Goal: Task Accomplishment & Management: Use online tool/utility

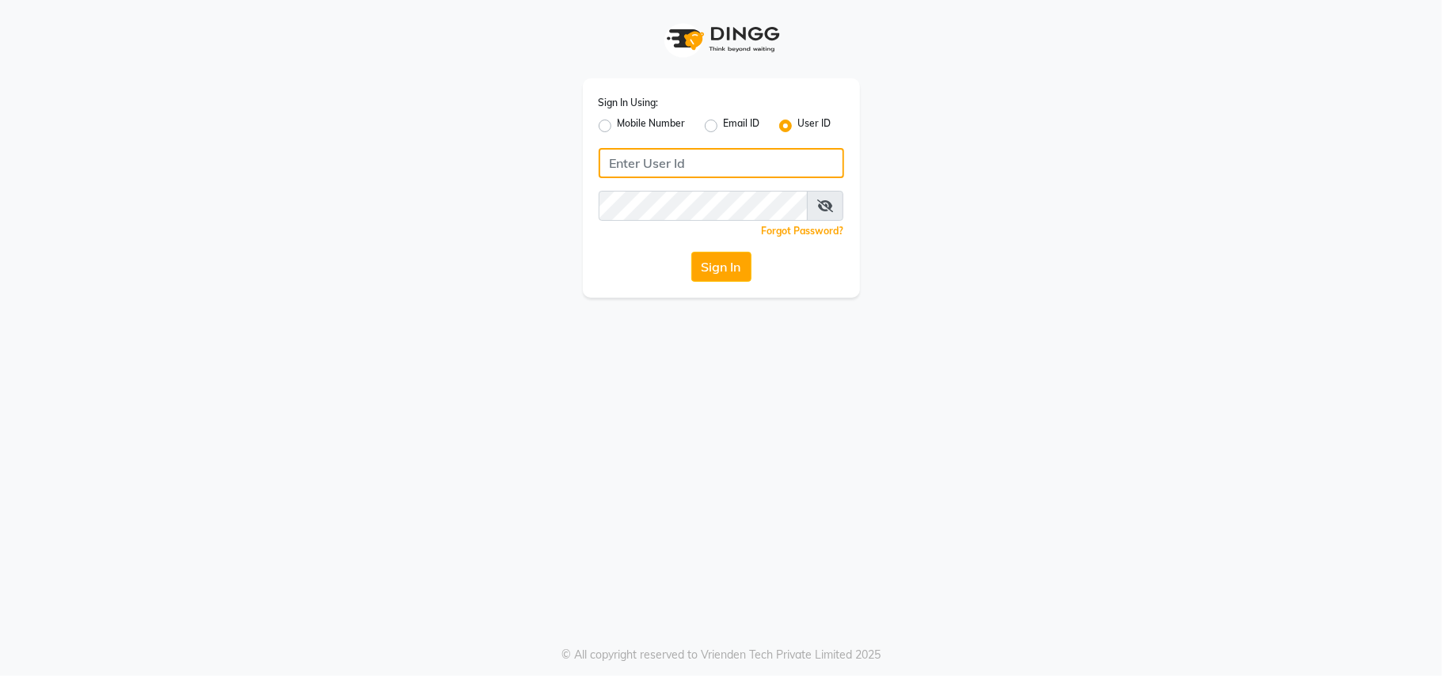
click at [707, 159] on input "Username" at bounding box center [722, 163] width 246 height 30
type input "viva"
click at [710, 267] on button "Sign In" at bounding box center [721, 267] width 60 height 30
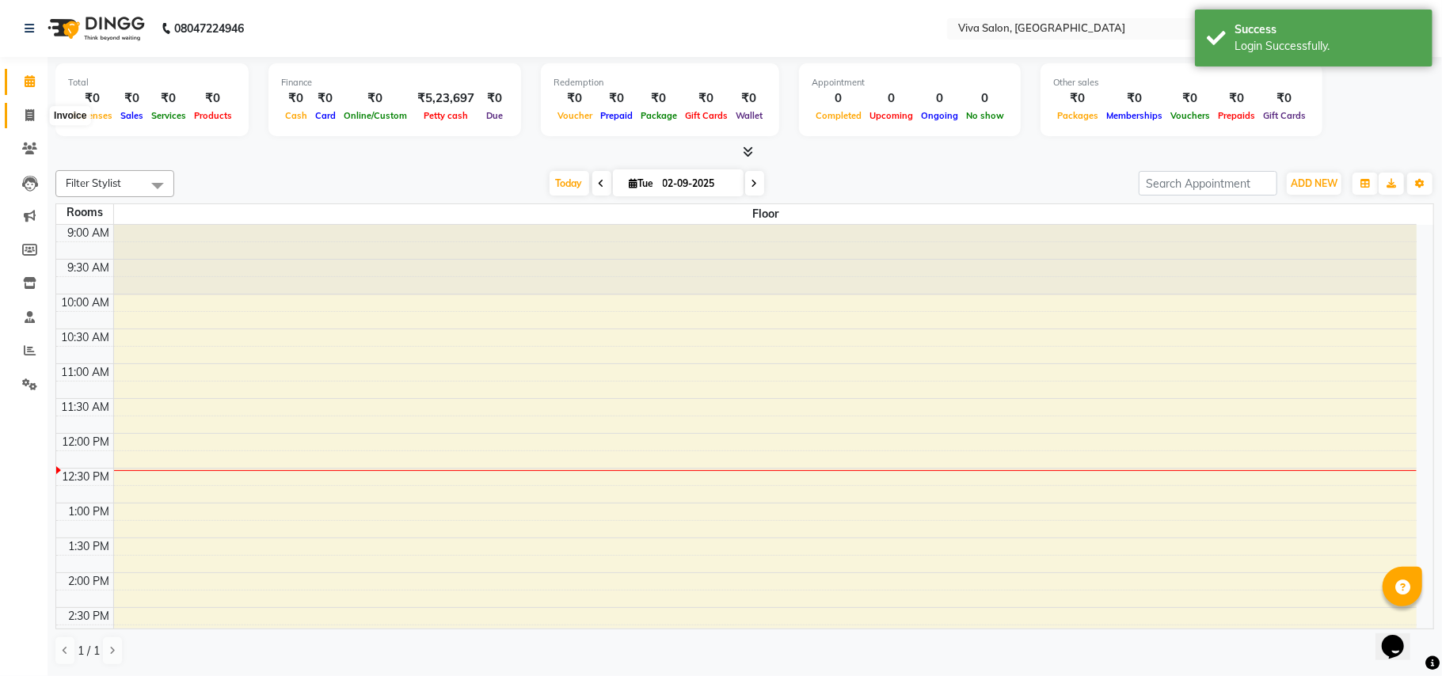
click at [26, 111] on icon at bounding box center [29, 115] width 9 height 12
select select "7363"
select select "service"
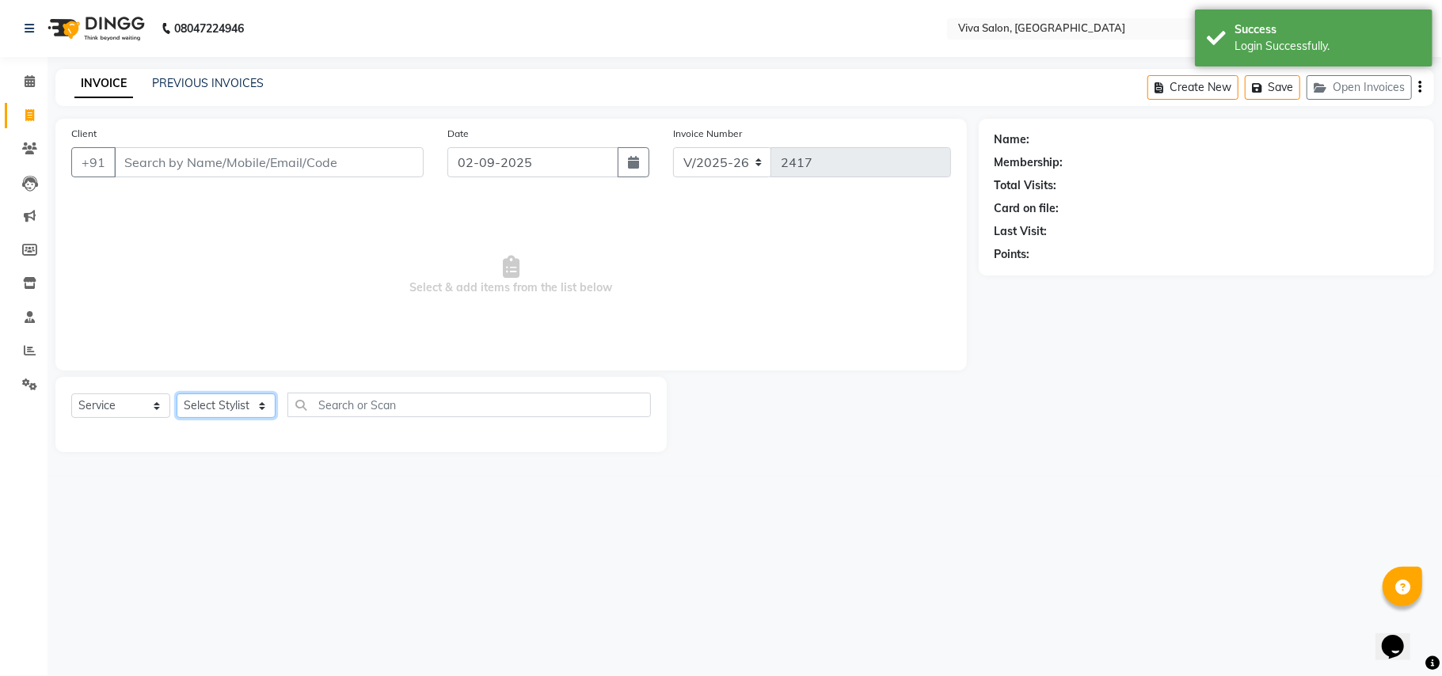
click at [226, 418] on select "Select Stylist [PERSON_NAME] [PERSON_NAME] Jidhnya [PERSON_NAME] lakhanavar [PE…" at bounding box center [226, 406] width 99 height 25
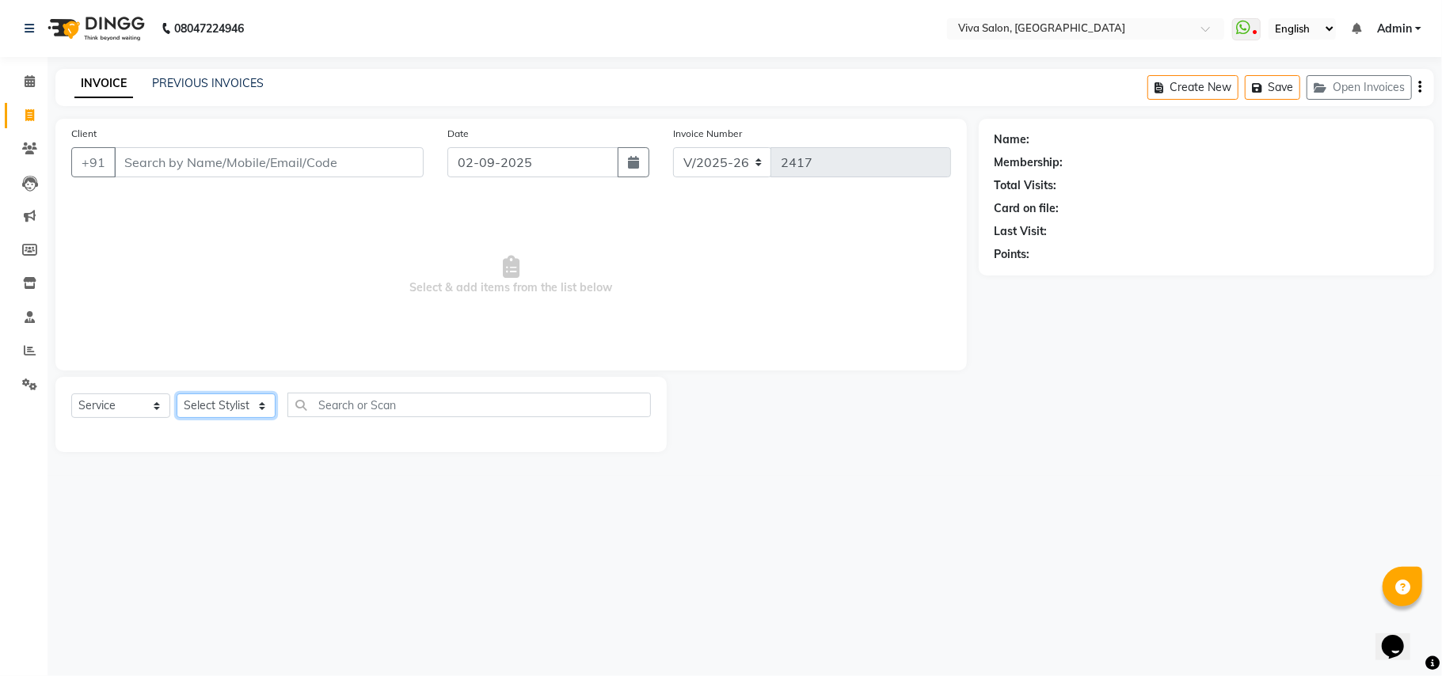
select select "63724"
click at [177, 394] on select "Select Stylist [PERSON_NAME] [PERSON_NAME] Jidhnya [PERSON_NAME] lakhanavar [PE…" at bounding box center [226, 406] width 99 height 25
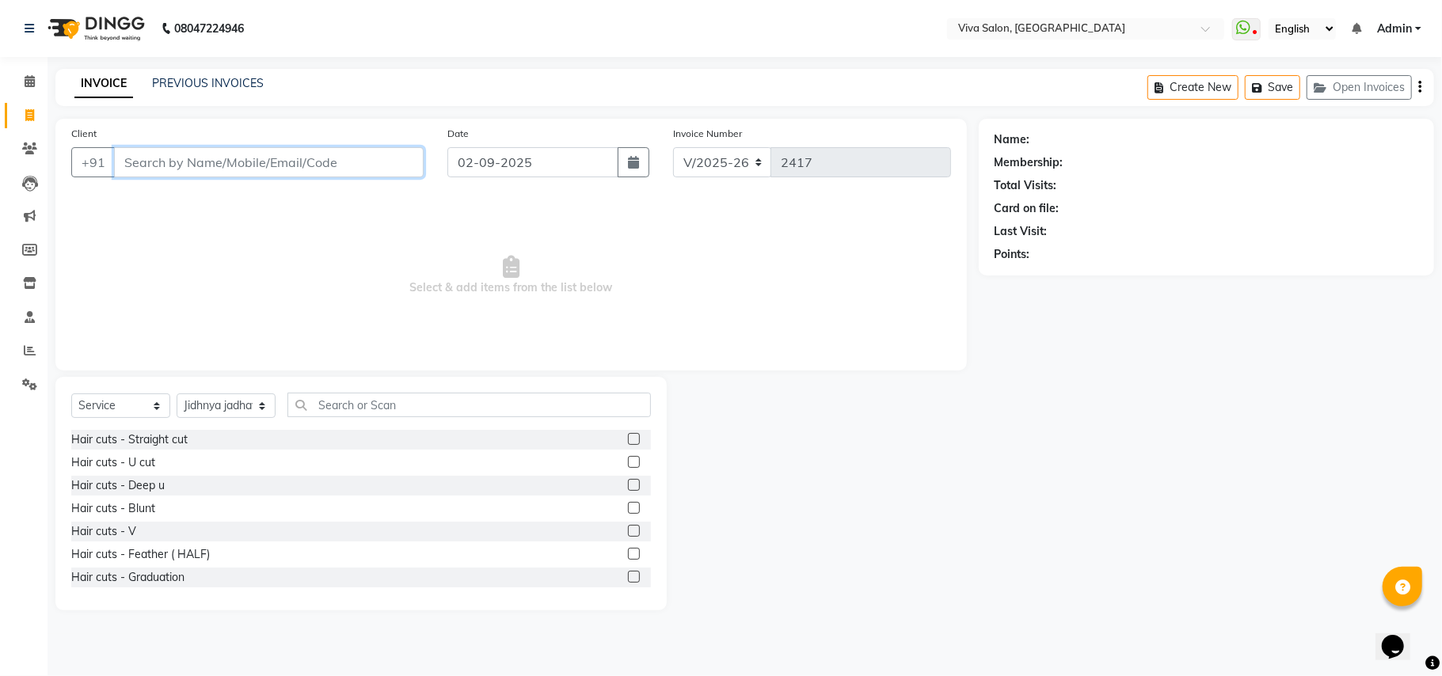
click at [238, 157] on input "Client" at bounding box center [269, 162] width 310 height 30
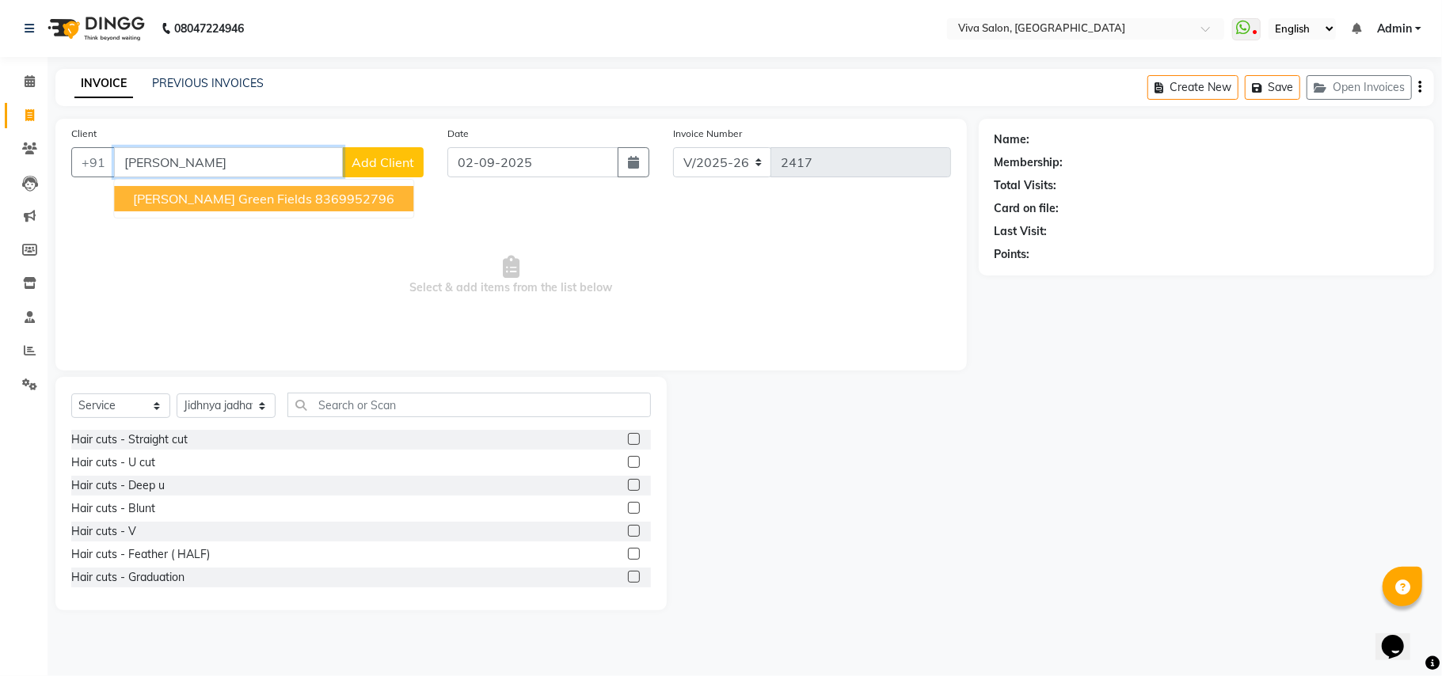
click at [222, 198] on span "[PERSON_NAME] green Fields" at bounding box center [222, 199] width 179 height 16
type input "8369952796"
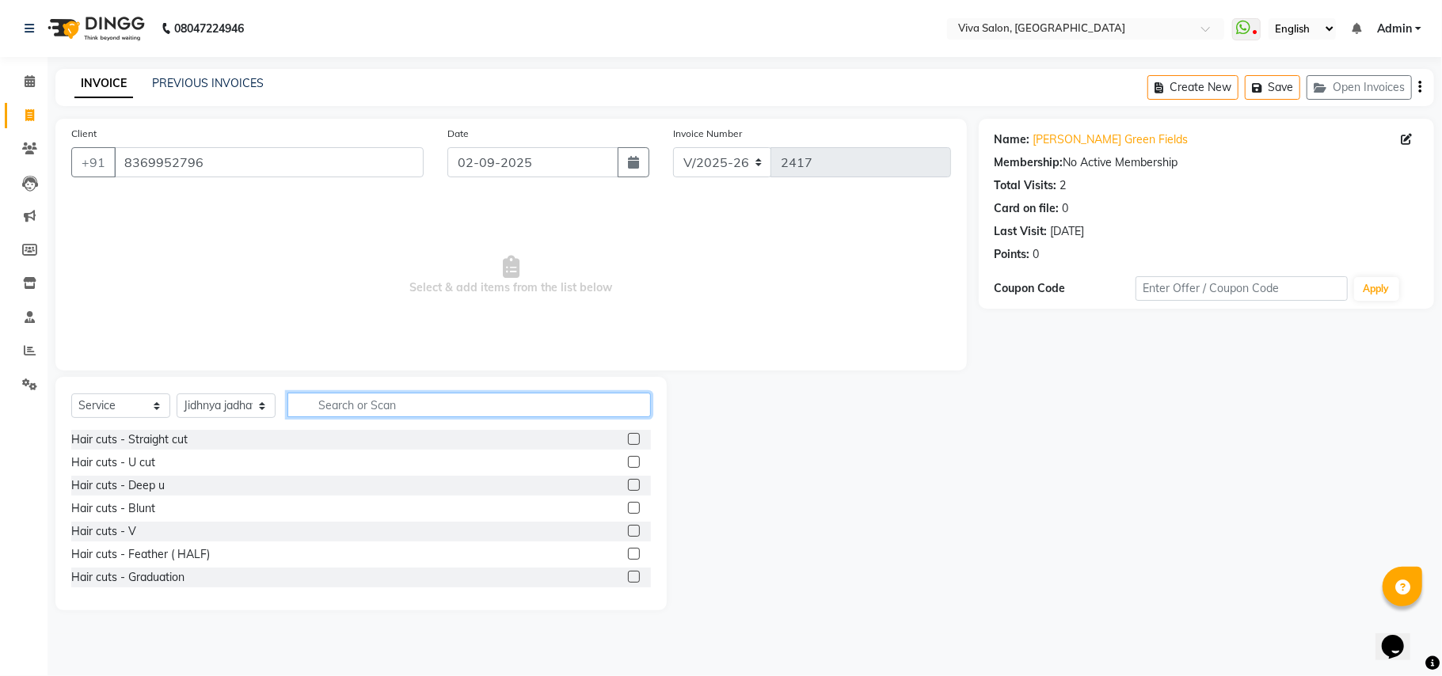
click at [339, 405] on input "text" at bounding box center [469, 405] width 364 height 25
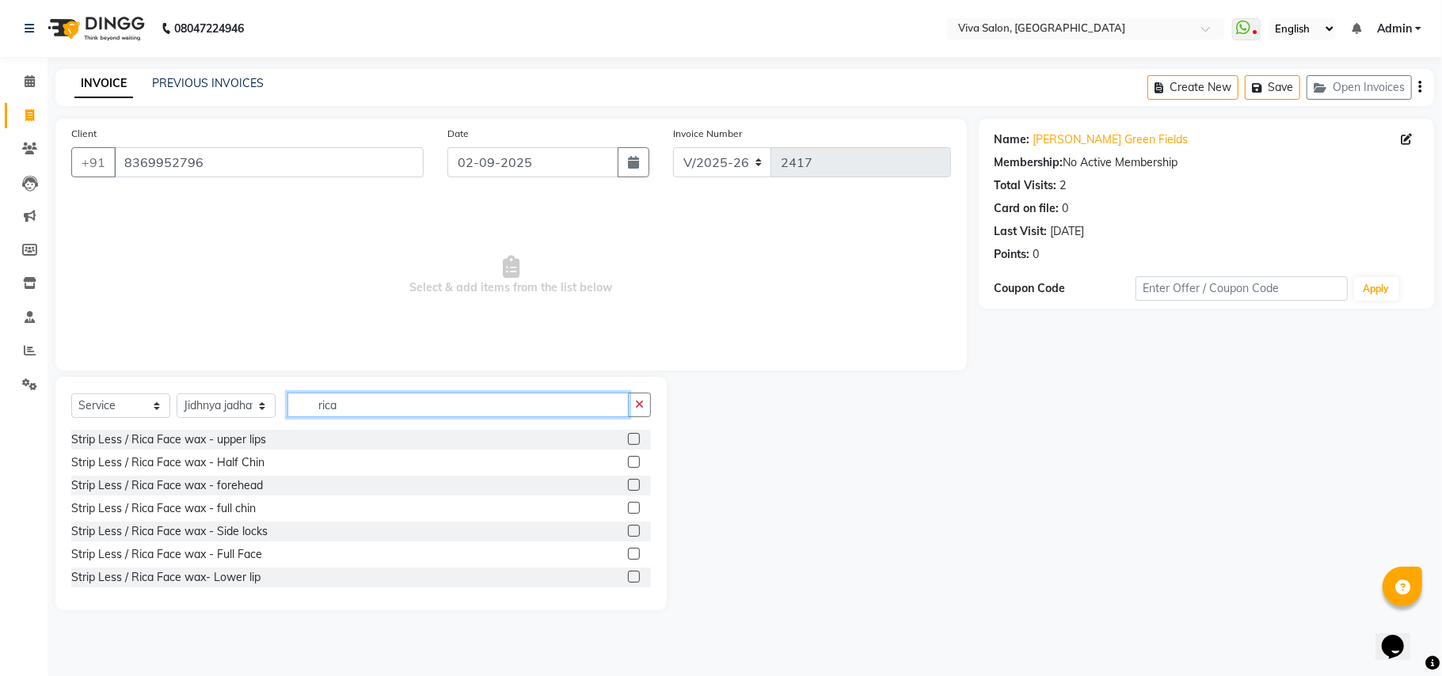
scroll to position [138, 0]
type input "rica"
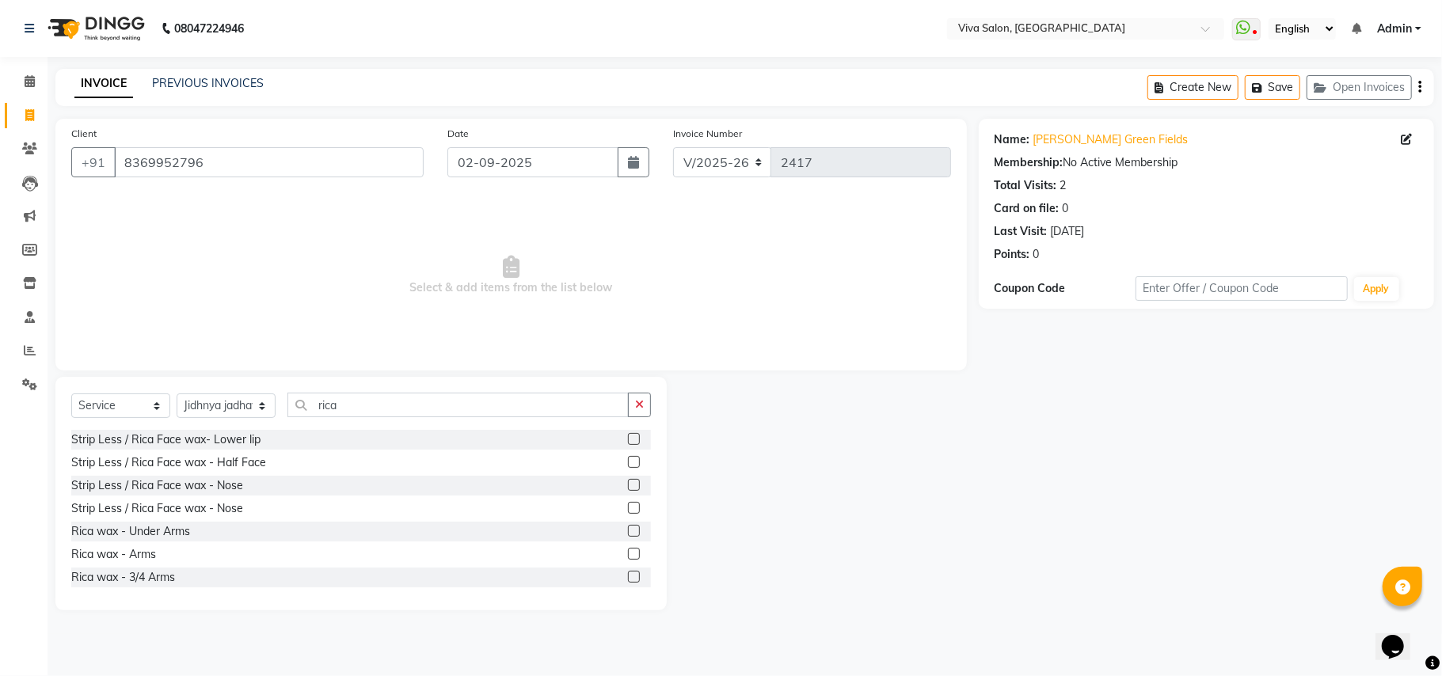
click at [628, 531] on label at bounding box center [634, 531] width 12 height 12
click at [628, 531] on input "checkbox" at bounding box center [633, 532] width 10 height 10
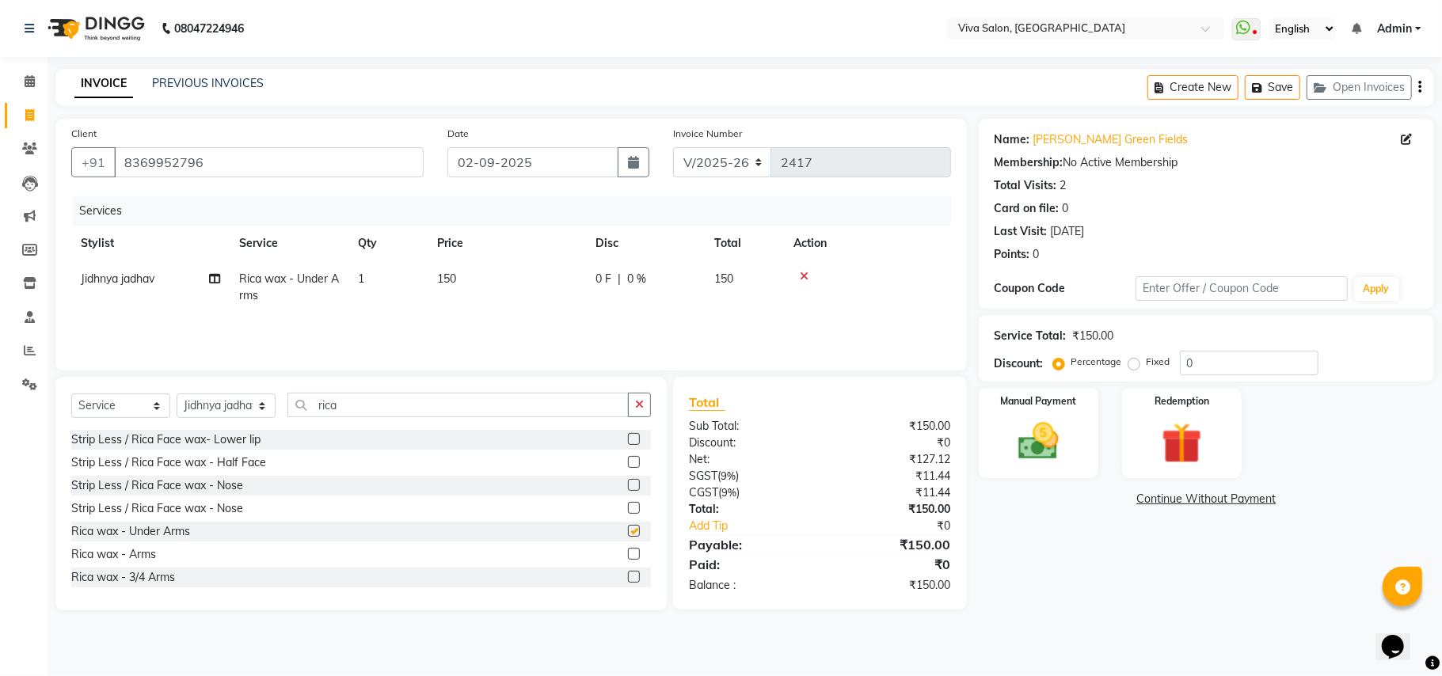
checkbox input "false"
click at [628, 554] on label at bounding box center [634, 554] width 12 height 12
click at [628, 554] on input "checkbox" at bounding box center [633, 555] width 10 height 10
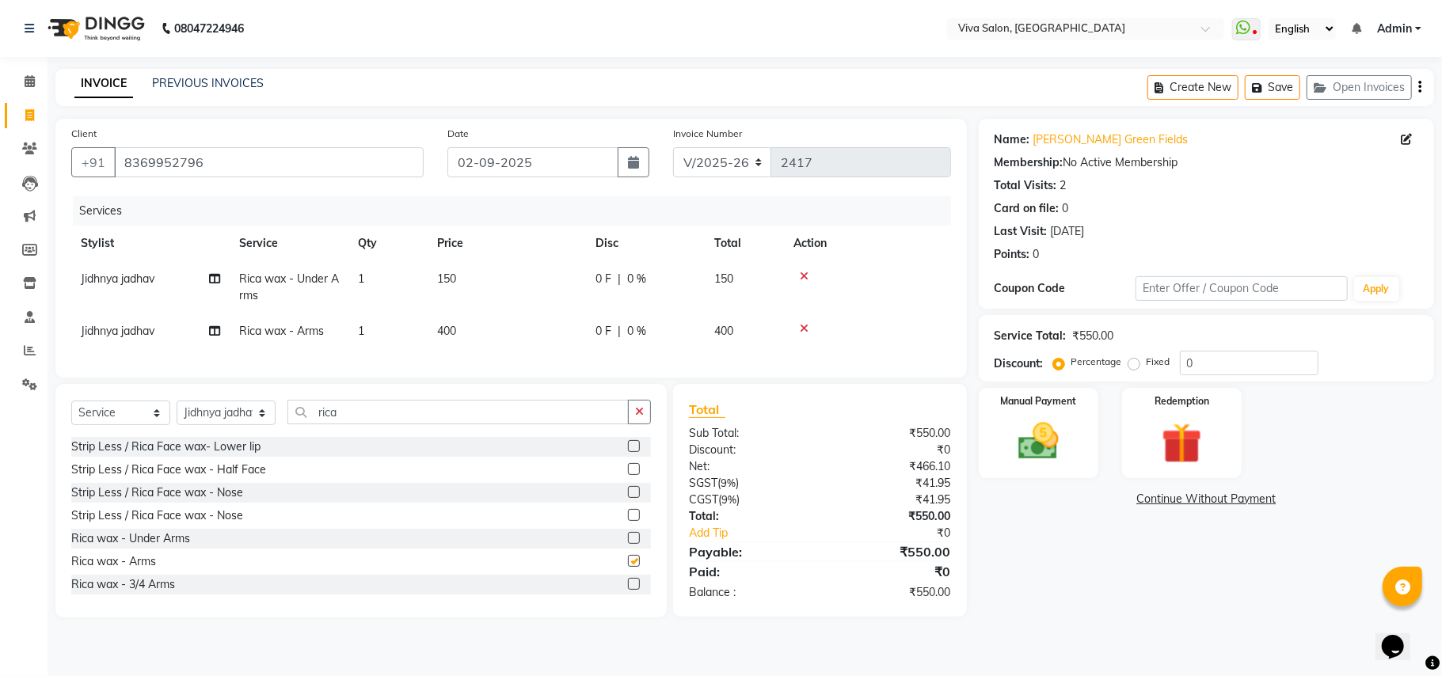
checkbox input "false"
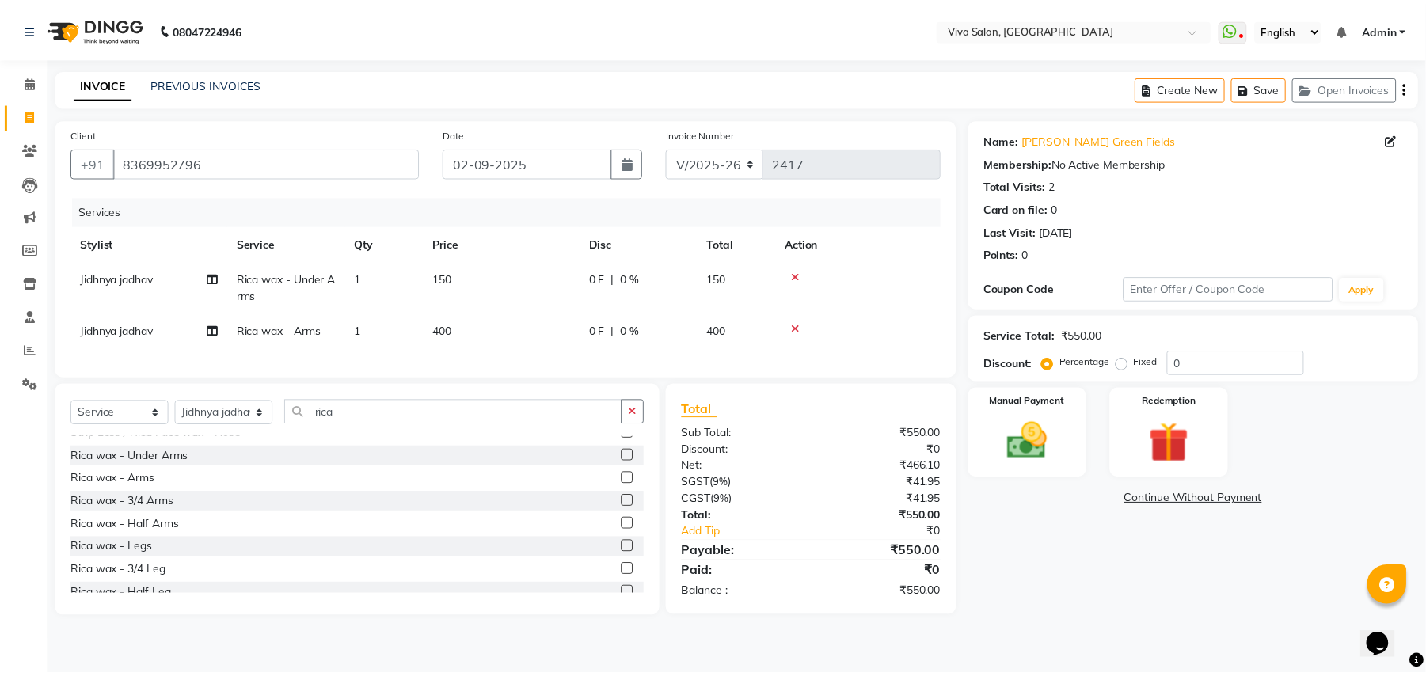
scroll to position [276, 0]
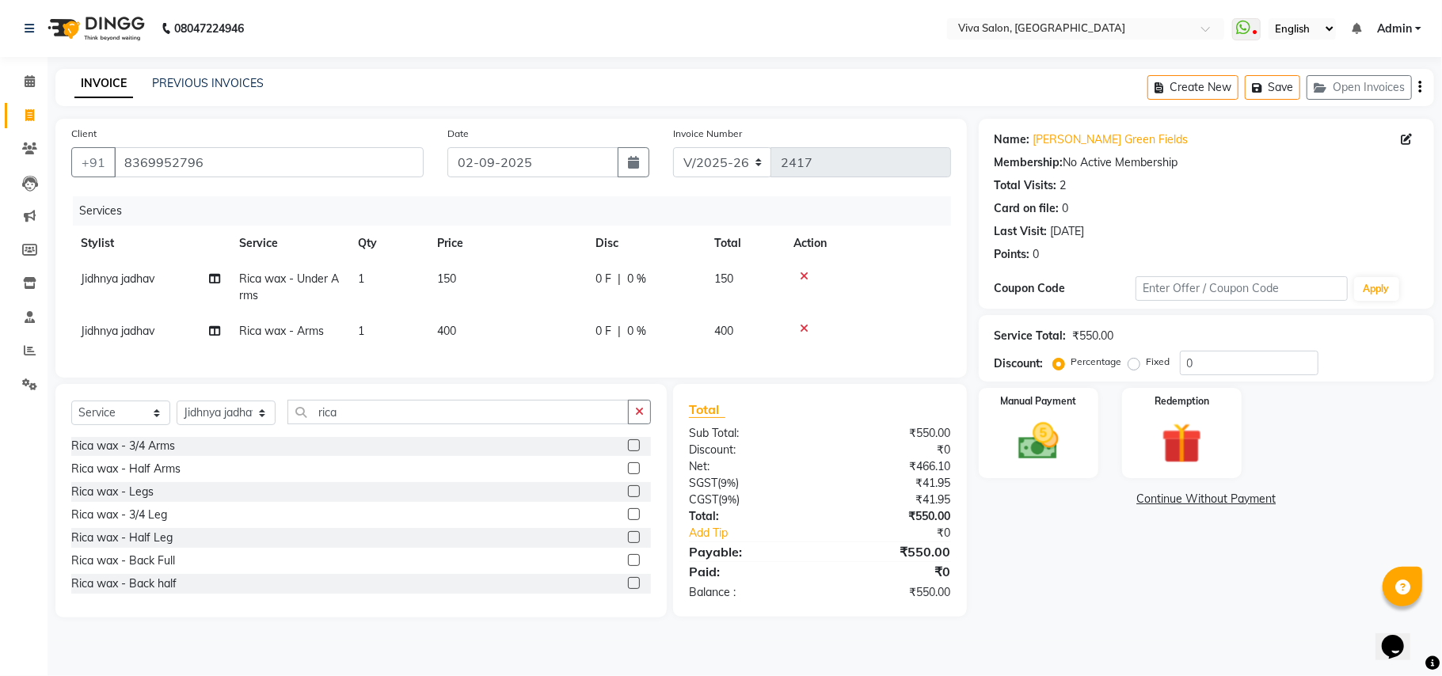
click at [628, 497] on label at bounding box center [634, 491] width 12 height 12
click at [628, 497] on input "checkbox" at bounding box center [633, 492] width 10 height 10
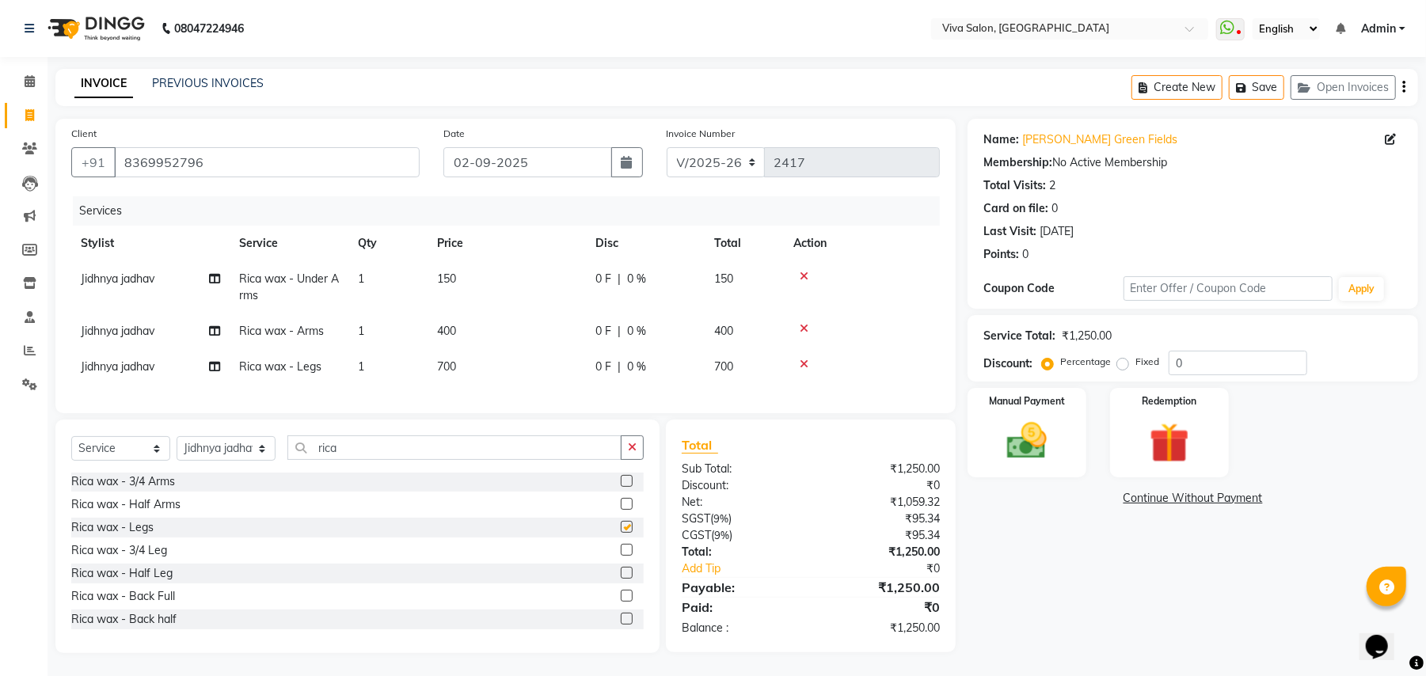
checkbox input "false"
click at [1052, 437] on img at bounding box center [1027, 441] width 68 height 48
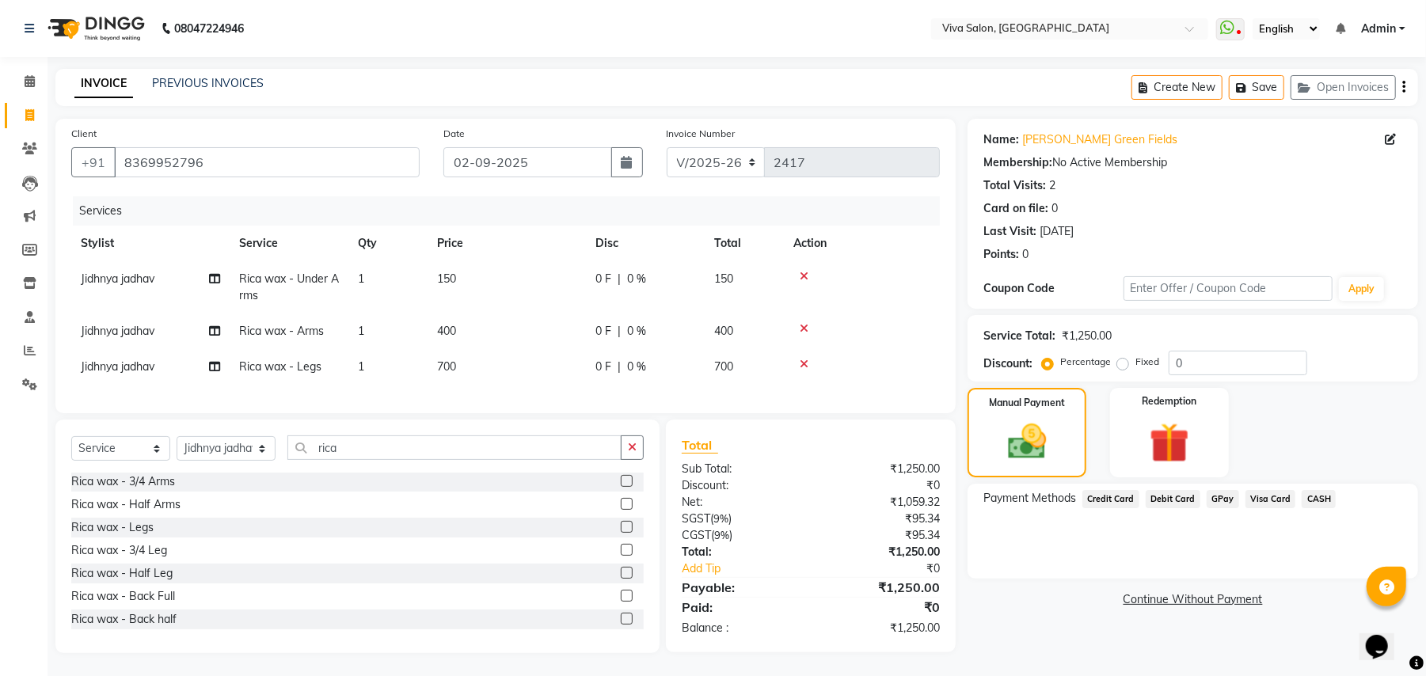
click at [1310, 504] on span "CASH" at bounding box center [1319, 499] width 34 height 18
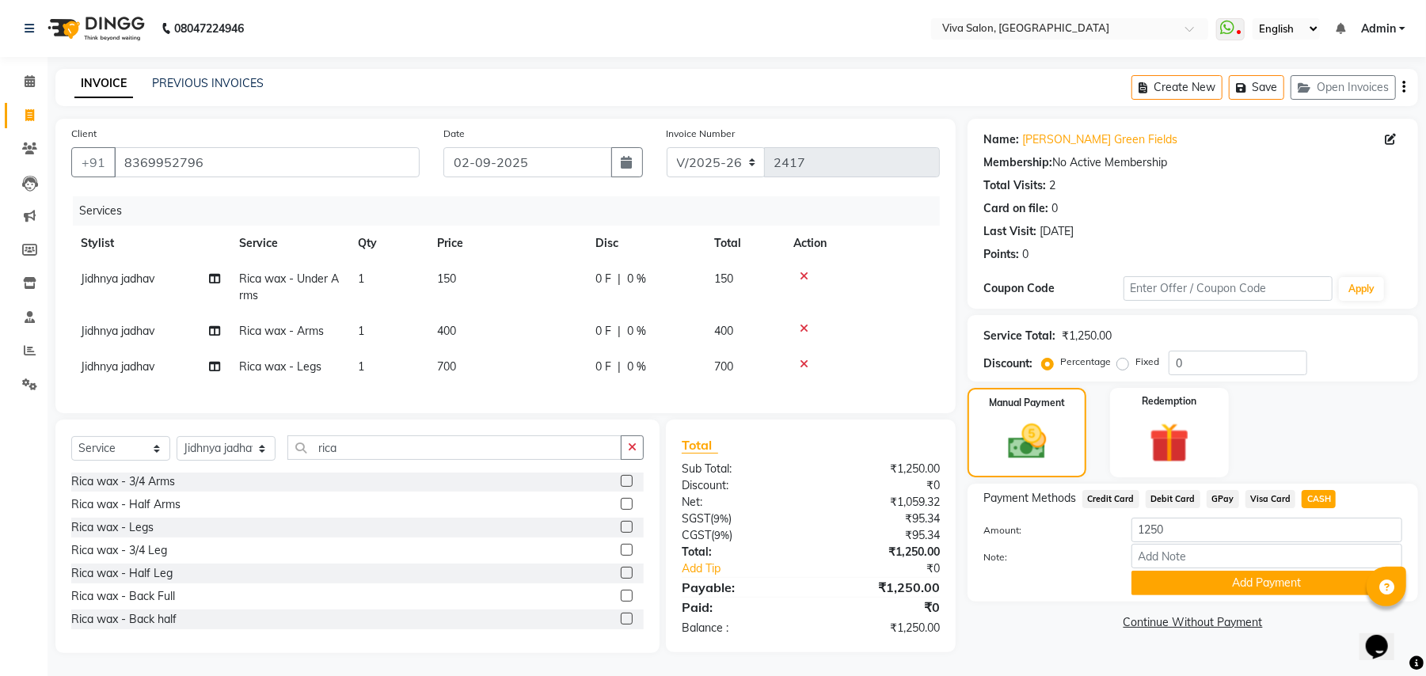
click at [1261, 603] on div "Name: [PERSON_NAME] Green Fields Membership: No Active Membership Total Visits:…" at bounding box center [1199, 386] width 463 height 535
click at [1261, 592] on button "Add Payment" at bounding box center [1267, 583] width 271 height 25
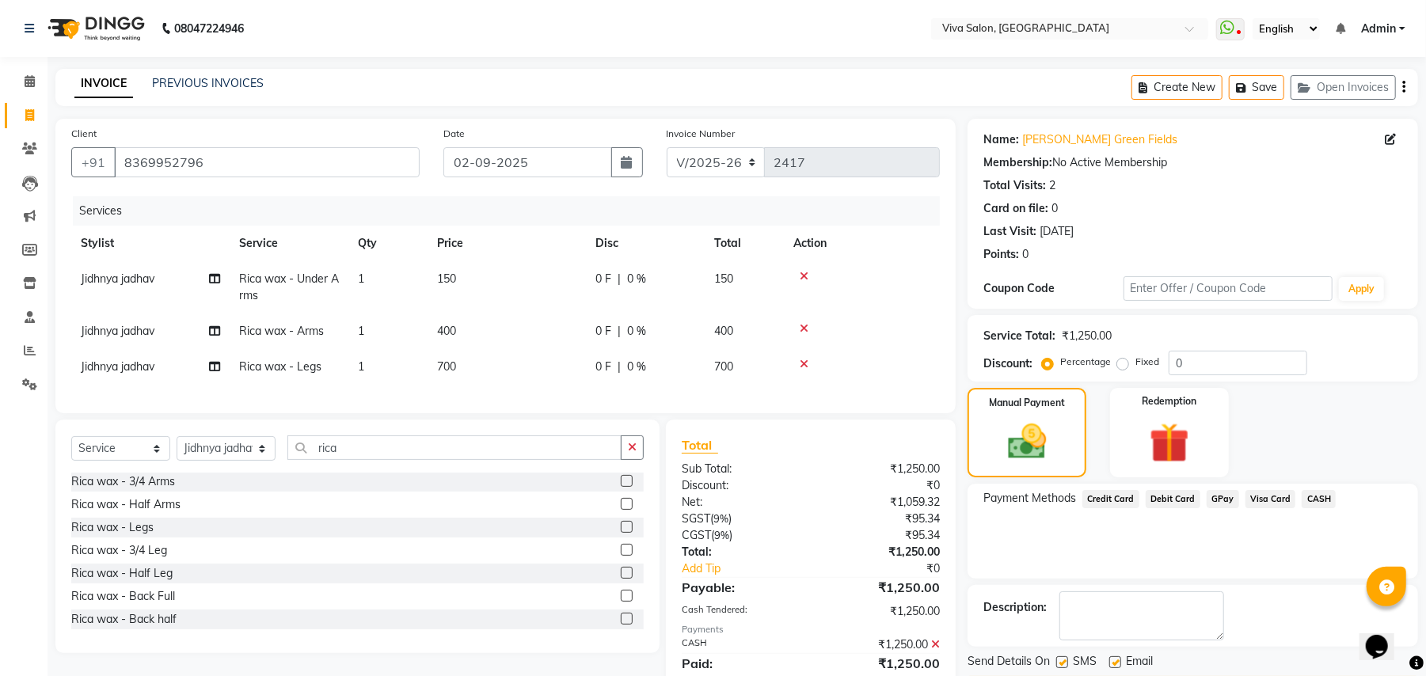
scroll to position [71, 0]
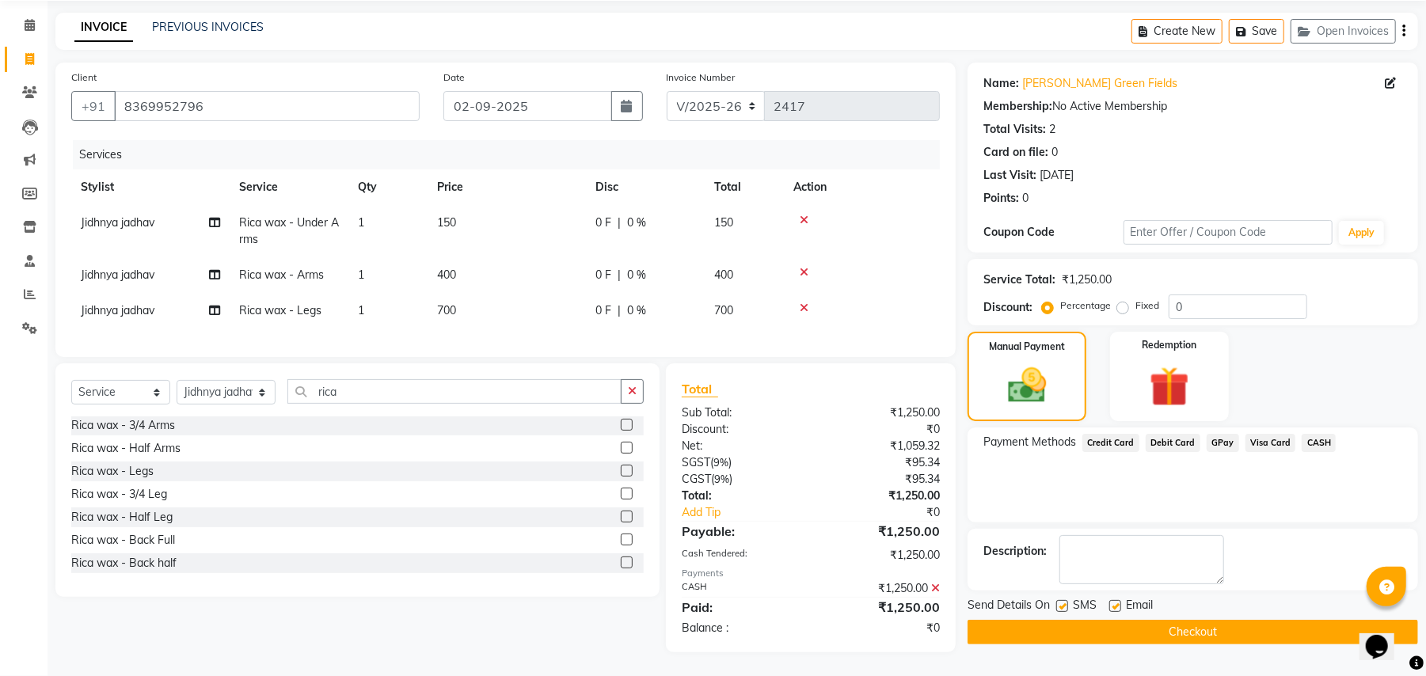
click at [1142, 625] on button "Checkout" at bounding box center [1193, 632] width 451 height 25
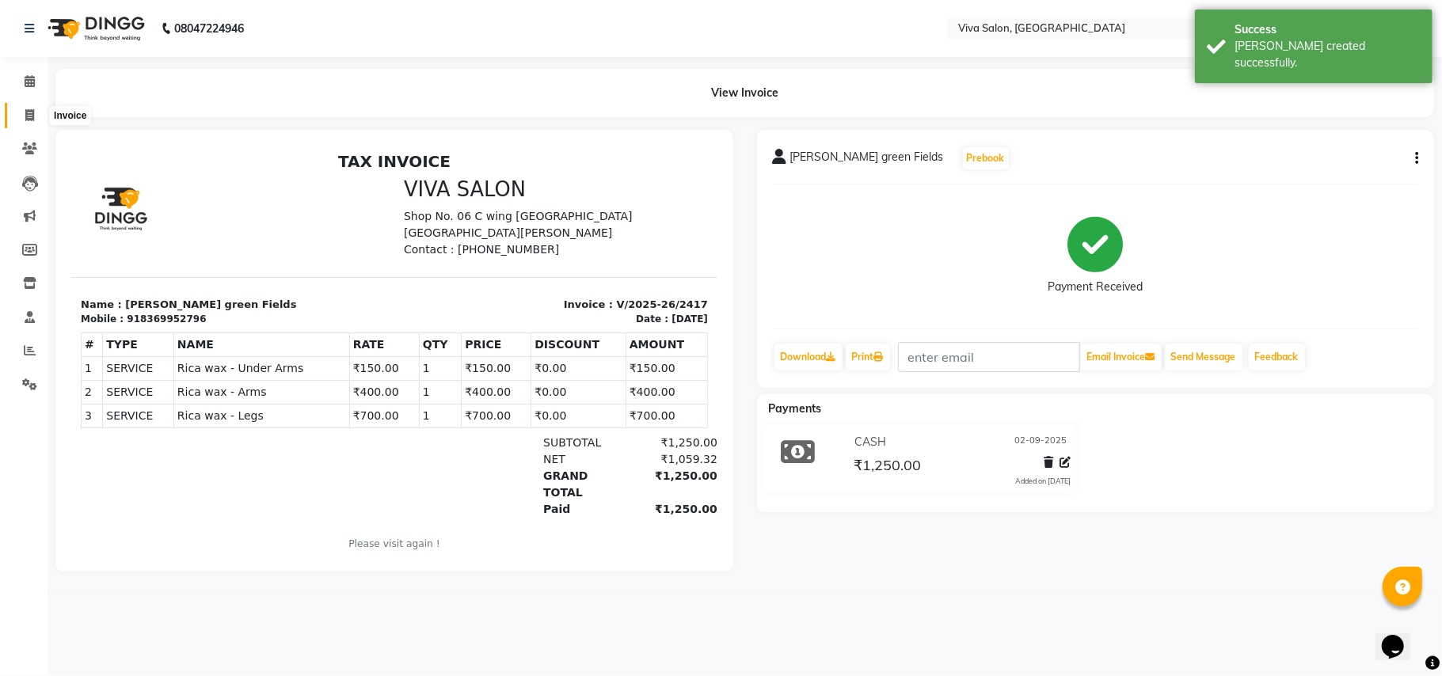
click at [26, 114] on icon at bounding box center [29, 115] width 9 height 12
select select "service"
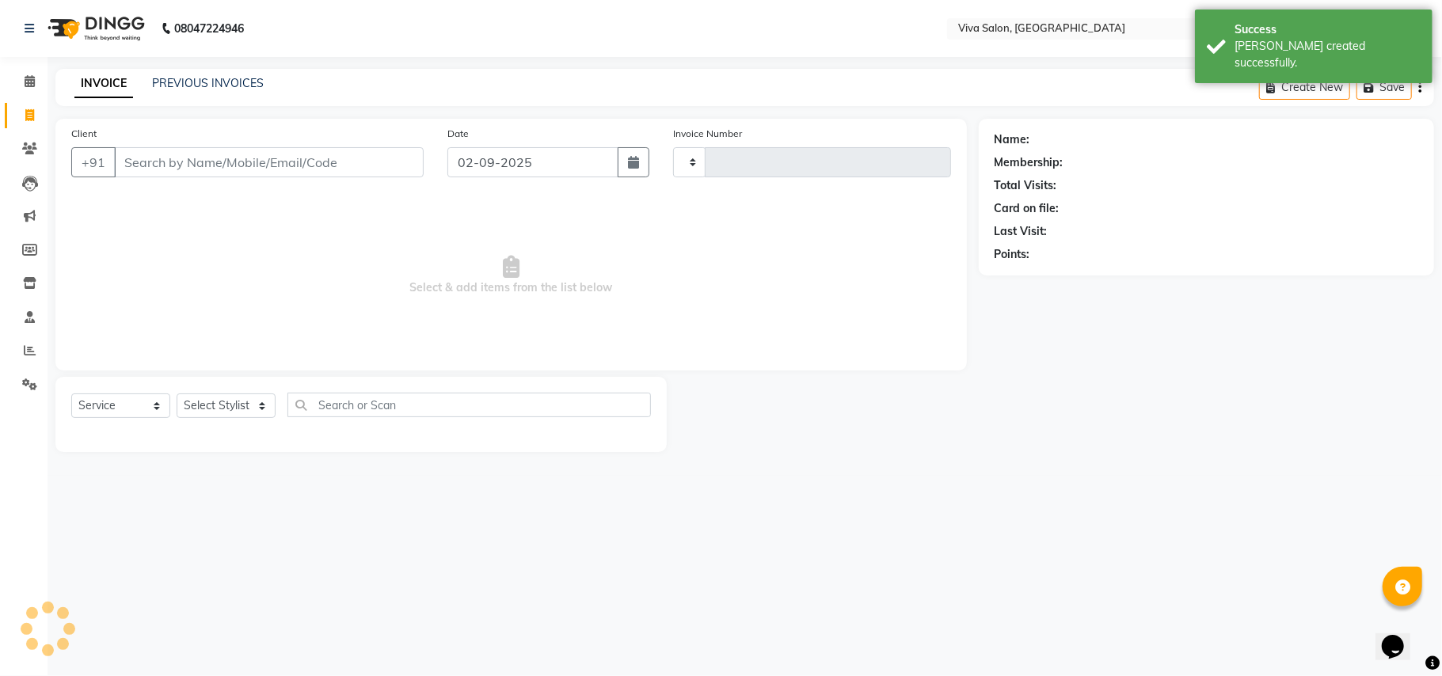
type input "2418"
select select "7363"
click at [228, 402] on select "Select Stylist [PERSON_NAME] [PERSON_NAME] Jidhnya [PERSON_NAME] lakhanavar [PE…" at bounding box center [226, 406] width 99 height 25
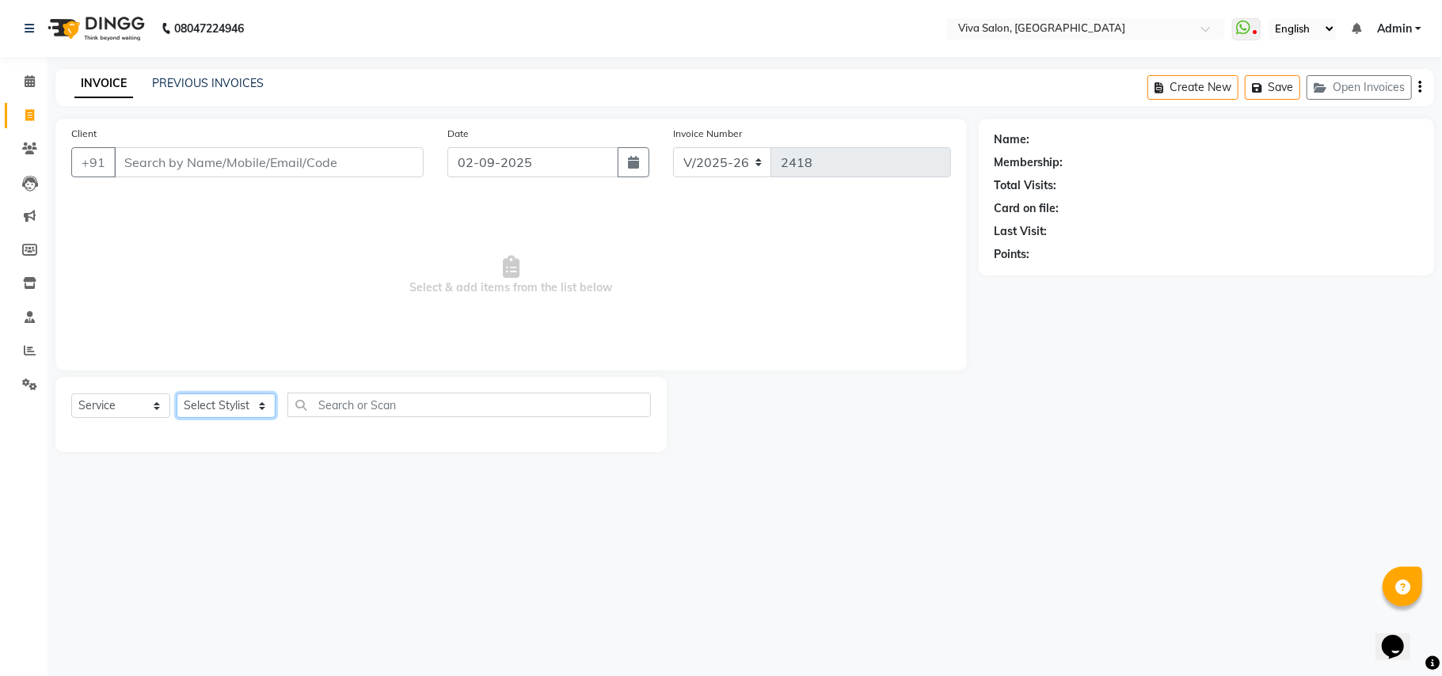
select select "63771"
click at [177, 394] on select "Select Stylist [PERSON_NAME] [PERSON_NAME] Jidhnya [PERSON_NAME] lakhanavar [PE…" at bounding box center [226, 406] width 99 height 25
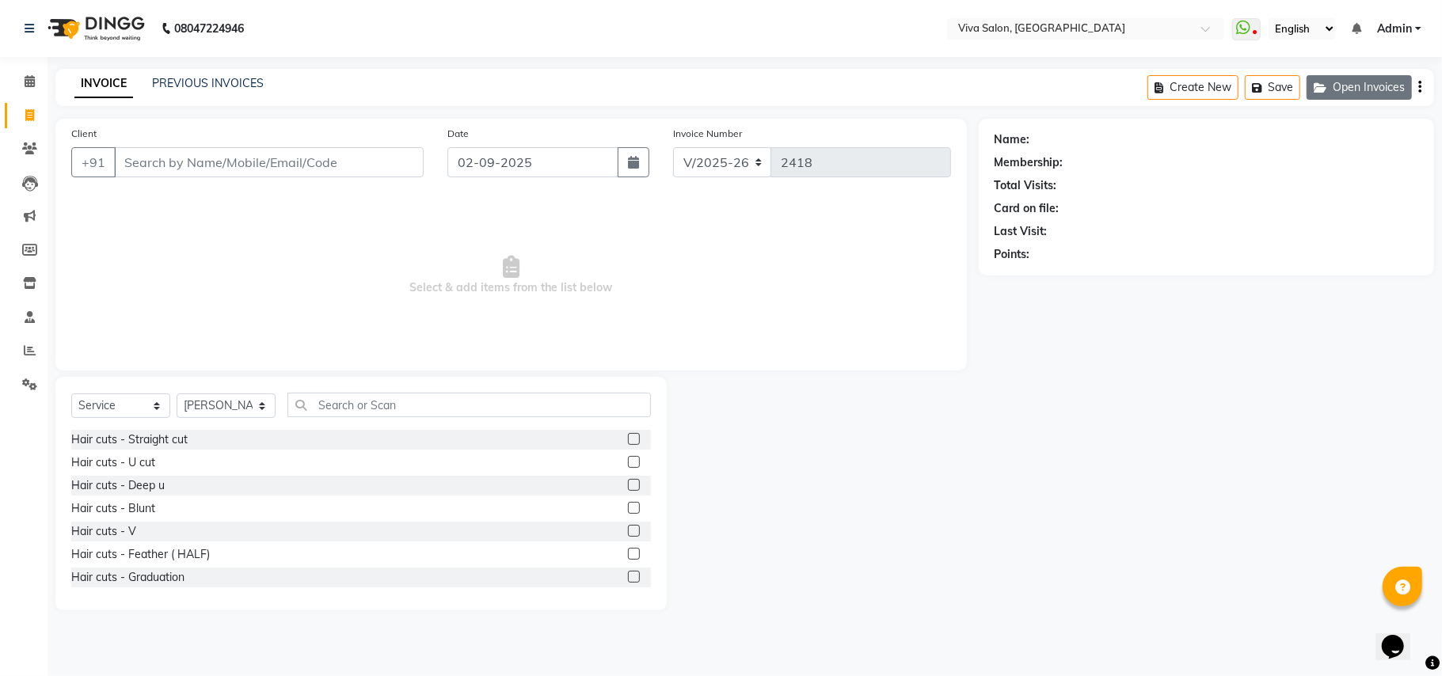
click at [1365, 81] on button "Open Invoices" at bounding box center [1359, 87] width 105 height 25
click at [1305, 86] on div "Create New Save Open Invoices" at bounding box center [1291, 87] width 287 height 37
click at [1329, 79] on button "Open Invoices" at bounding box center [1359, 87] width 105 height 25
click at [925, 291] on span "Select & add items from the list below" at bounding box center [511, 275] width 880 height 158
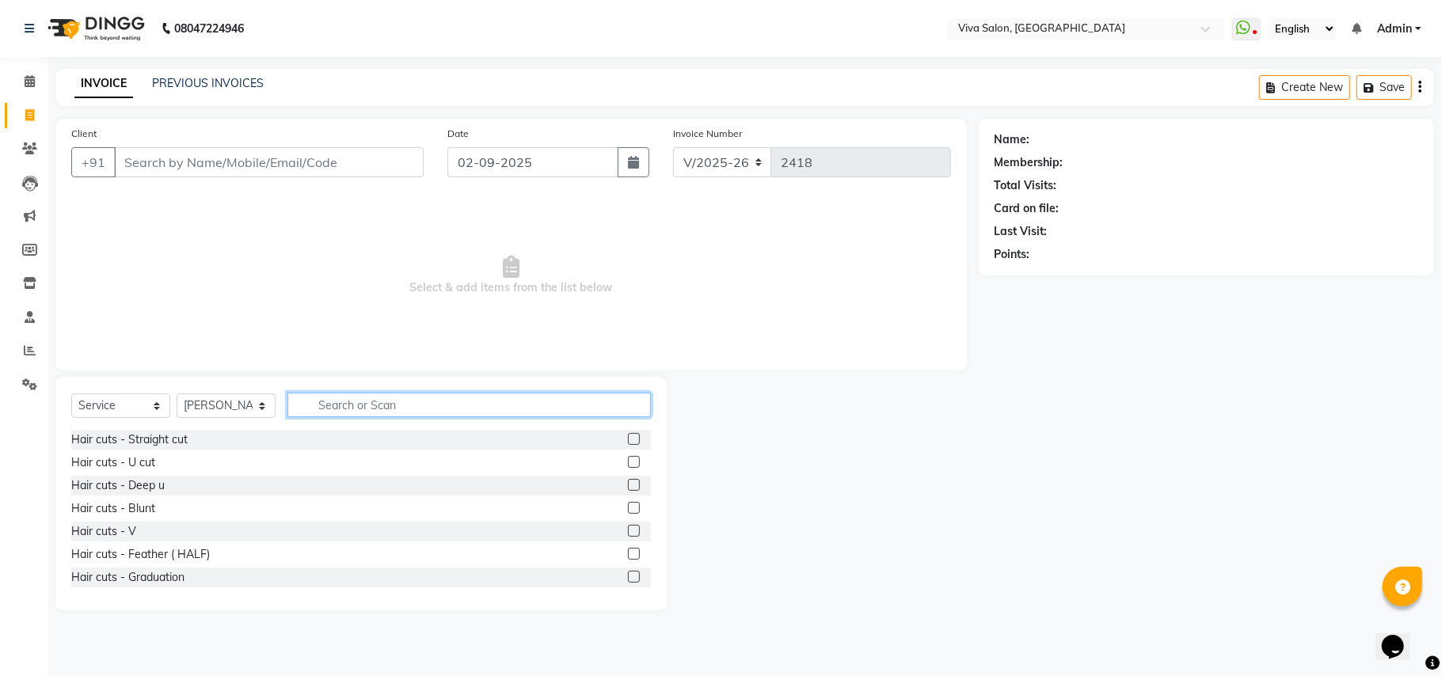
click at [404, 397] on input "text" at bounding box center [469, 405] width 364 height 25
type input "wash"
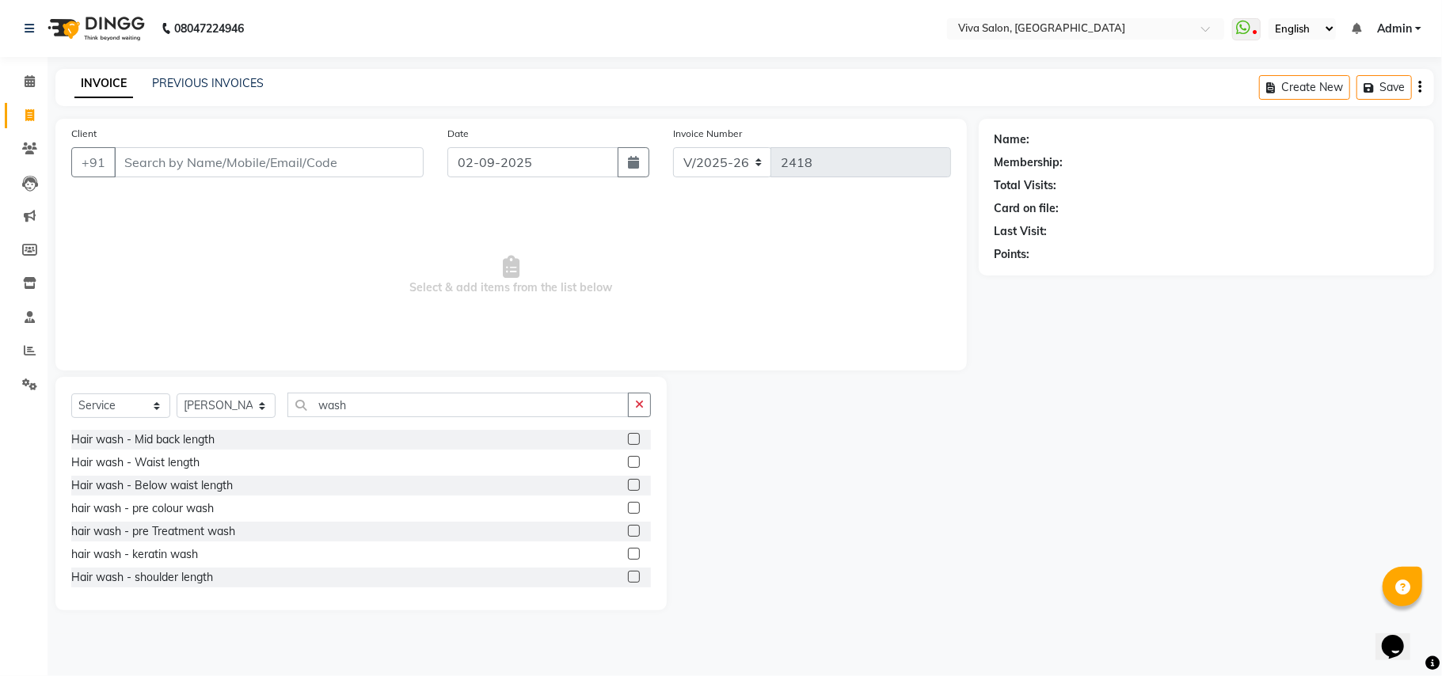
click at [628, 441] on label at bounding box center [634, 439] width 12 height 12
click at [628, 441] on input "checkbox" at bounding box center [633, 440] width 10 height 10
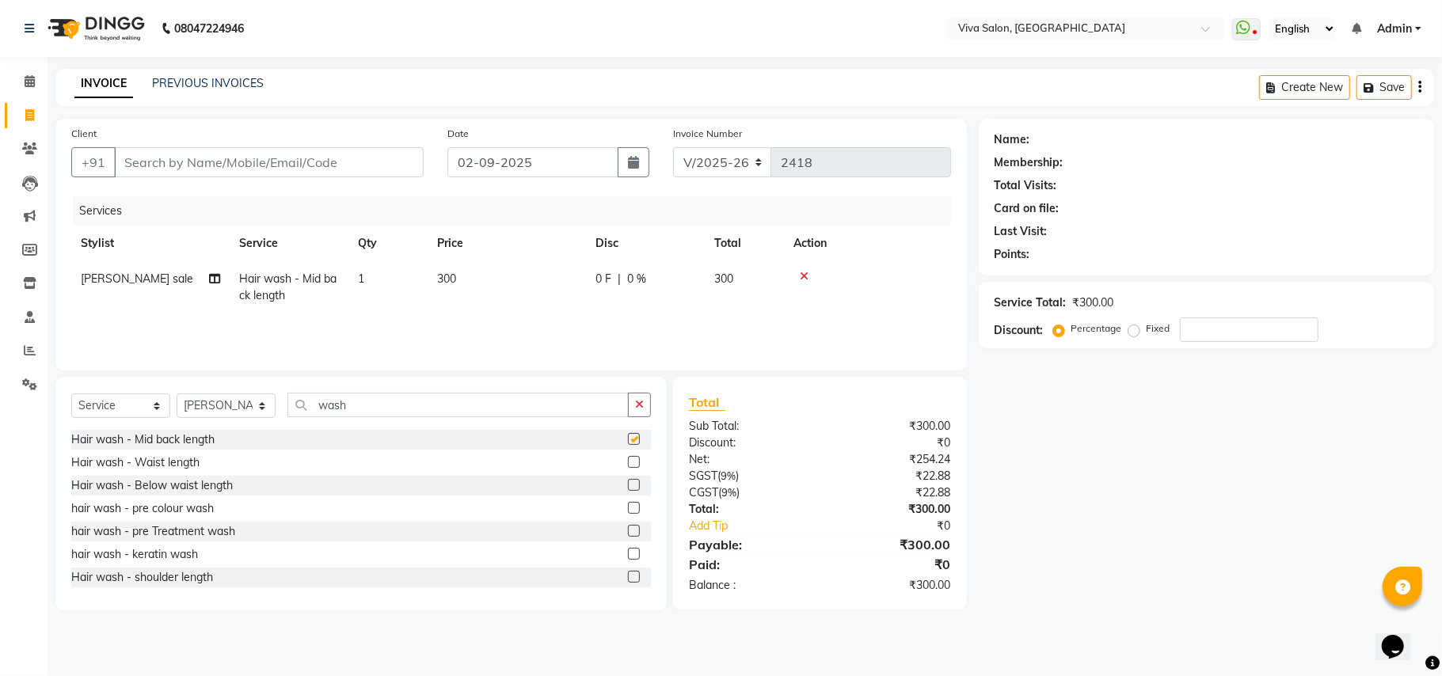
checkbox input "false"
click at [628, 573] on label at bounding box center [634, 577] width 12 height 12
click at [628, 573] on input "checkbox" at bounding box center [633, 578] width 10 height 10
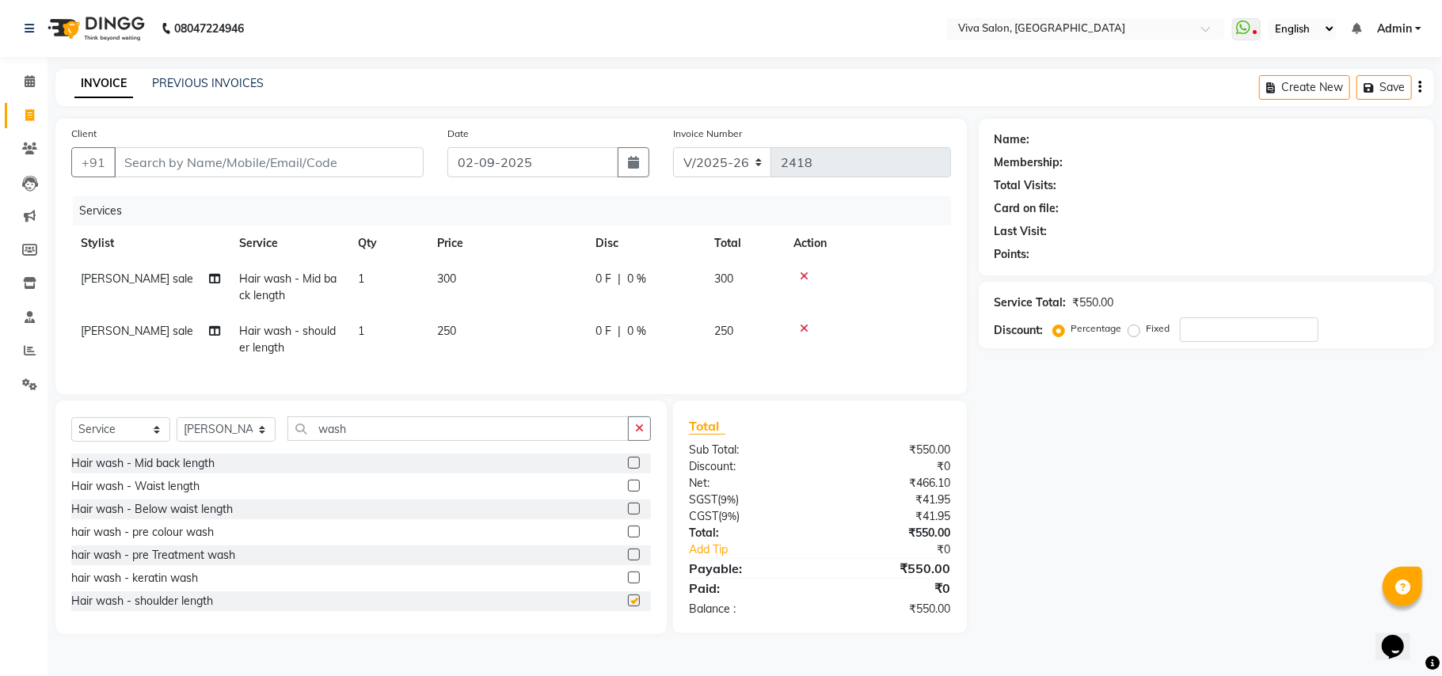
checkbox input "false"
click at [801, 268] on td at bounding box center [867, 287] width 167 height 52
click at [802, 272] on icon at bounding box center [804, 276] width 9 height 11
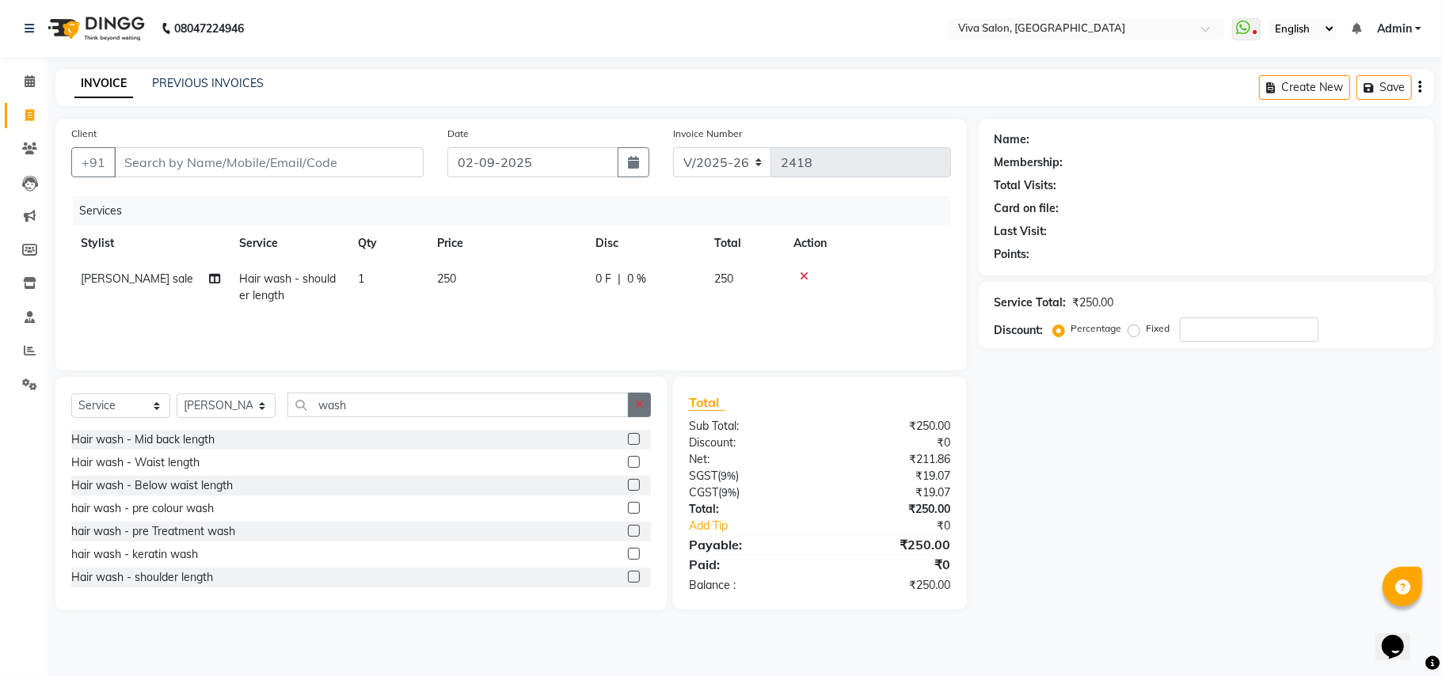
click at [635, 405] on icon "button" at bounding box center [639, 404] width 9 height 11
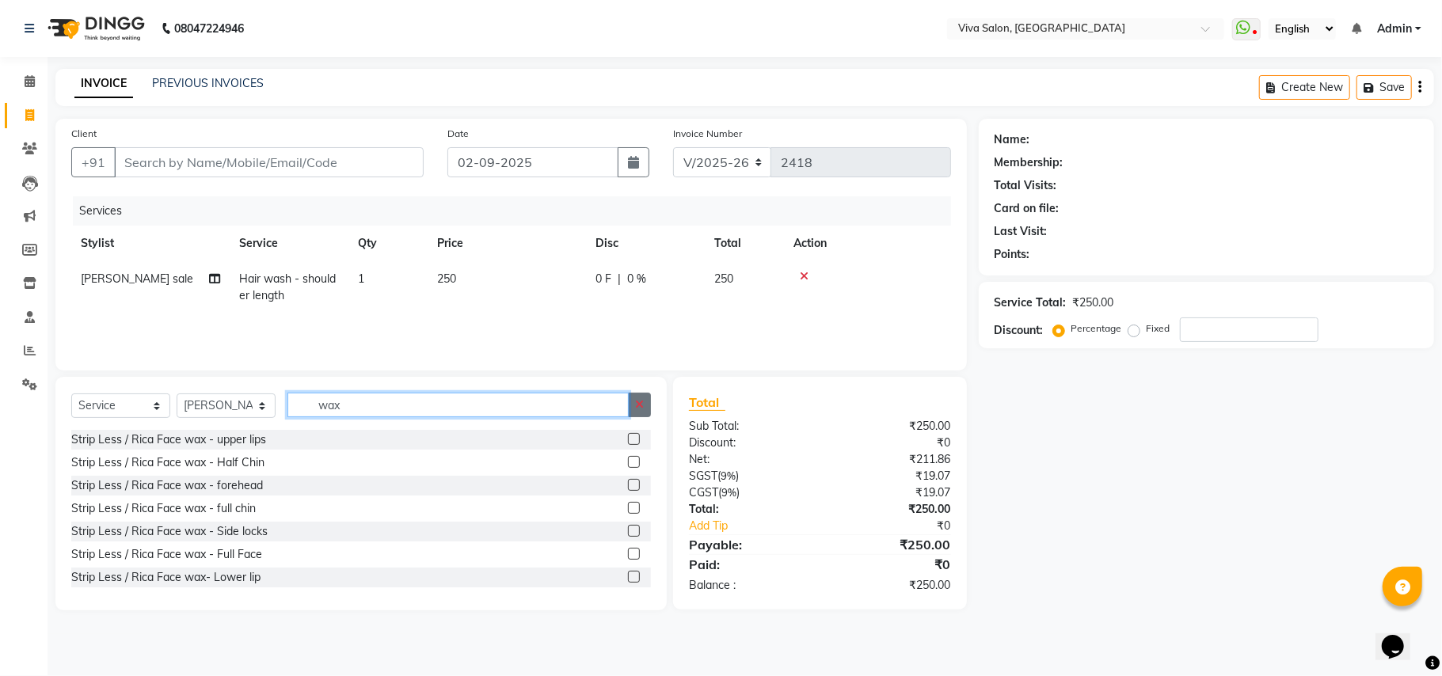
type input "wax"
click at [635, 413] on button "button" at bounding box center [639, 405] width 23 height 25
type input "alo"
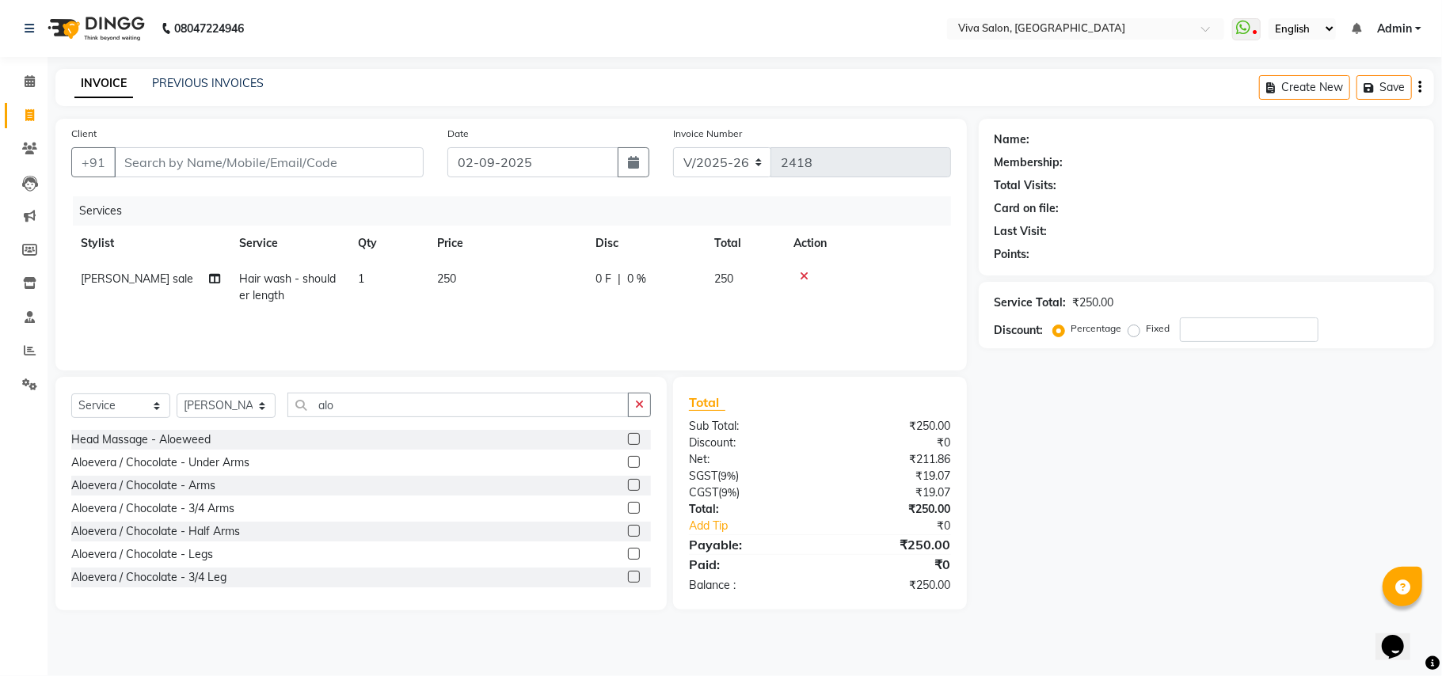
click at [628, 458] on label at bounding box center [634, 462] width 12 height 12
click at [628, 458] on input "checkbox" at bounding box center [633, 463] width 10 height 10
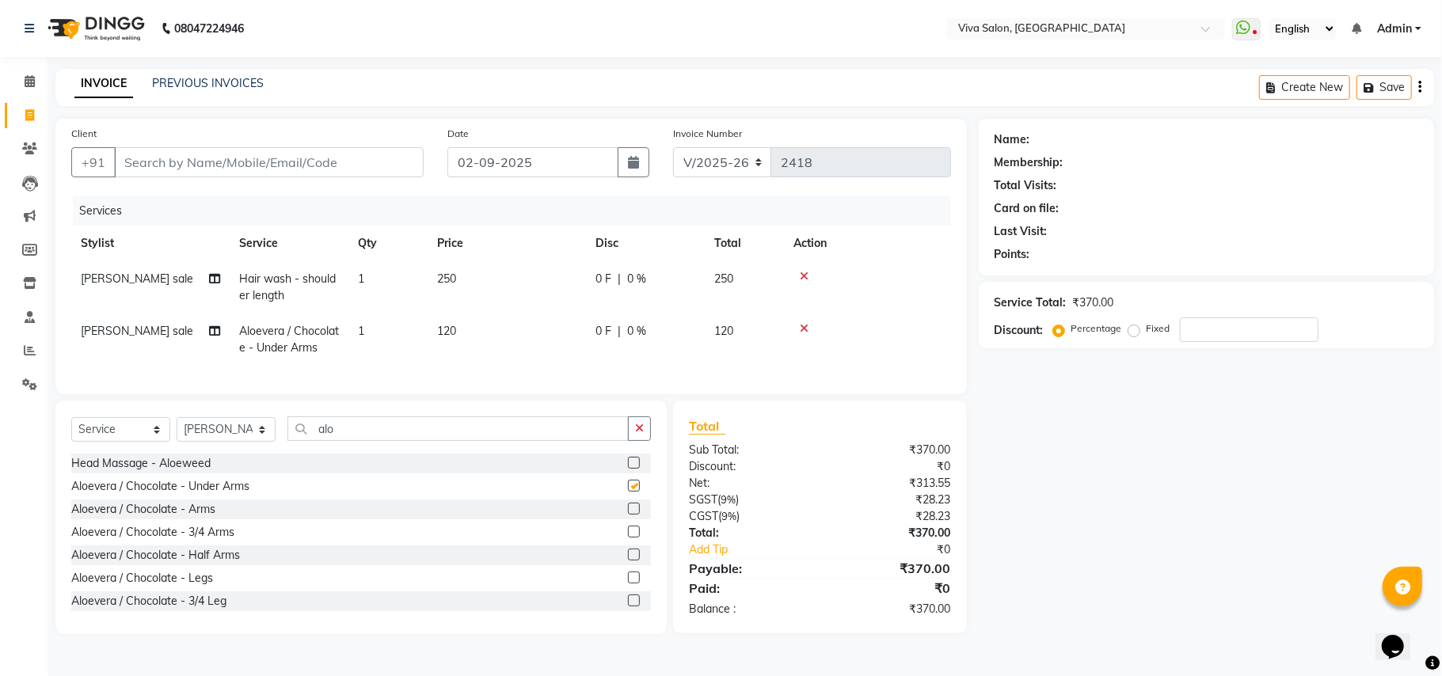
checkbox input "false"
click at [628, 515] on label at bounding box center [634, 509] width 12 height 12
click at [628, 515] on input "checkbox" at bounding box center [633, 509] width 10 height 10
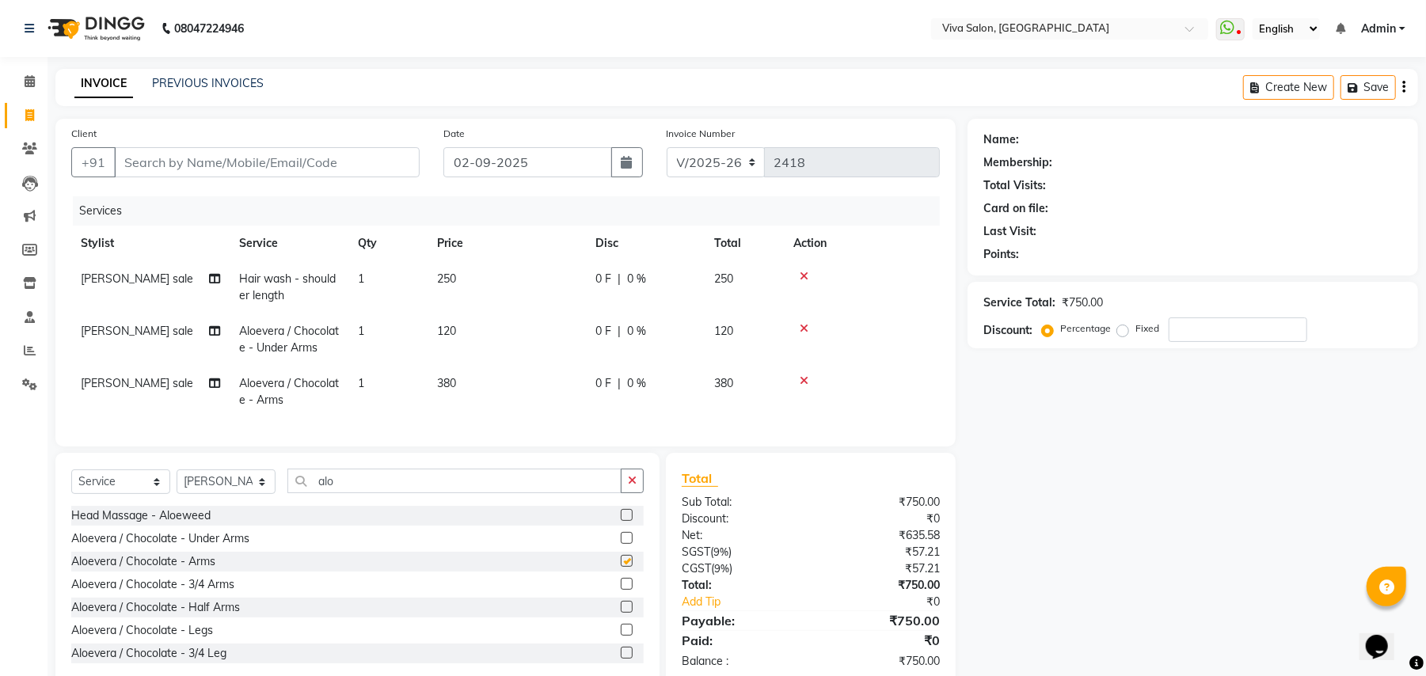
checkbox input "false"
click at [290, 152] on input "Client" at bounding box center [267, 162] width 306 height 30
type input "s"
type input "0"
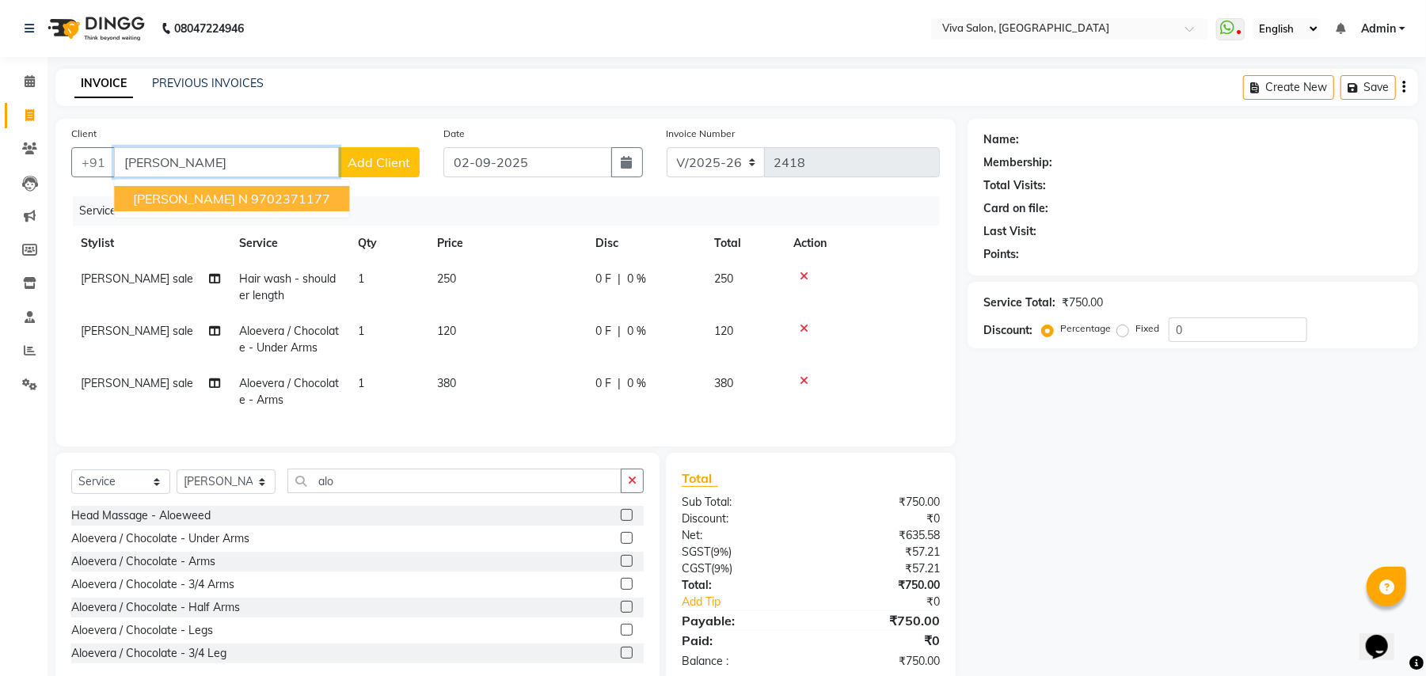
click at [269, 191] on ngb-highlight "9702371177" at bounding box center [290, 199] width 79 height 16
type input "9702371177"
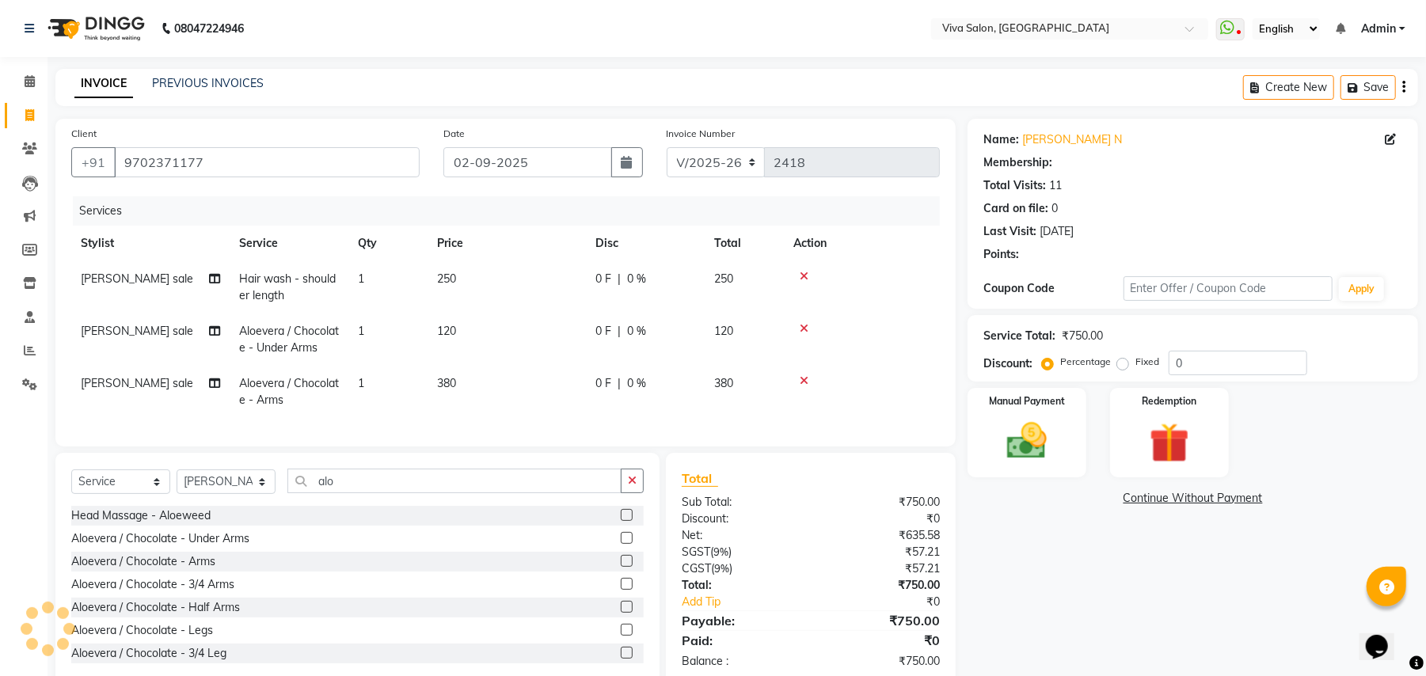
type input "20"
select select "2: Object"
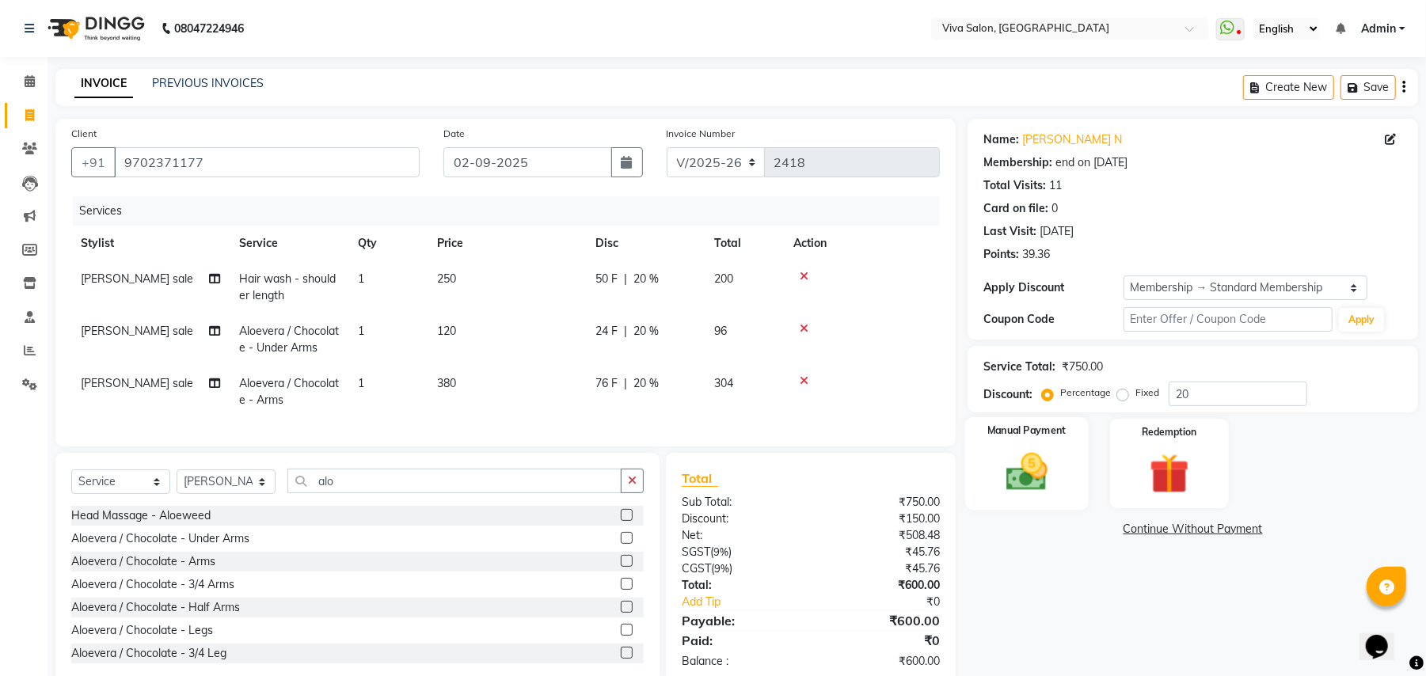
click at [1034, 466] on img at bounding box center [1027, 472] width 68 height 48
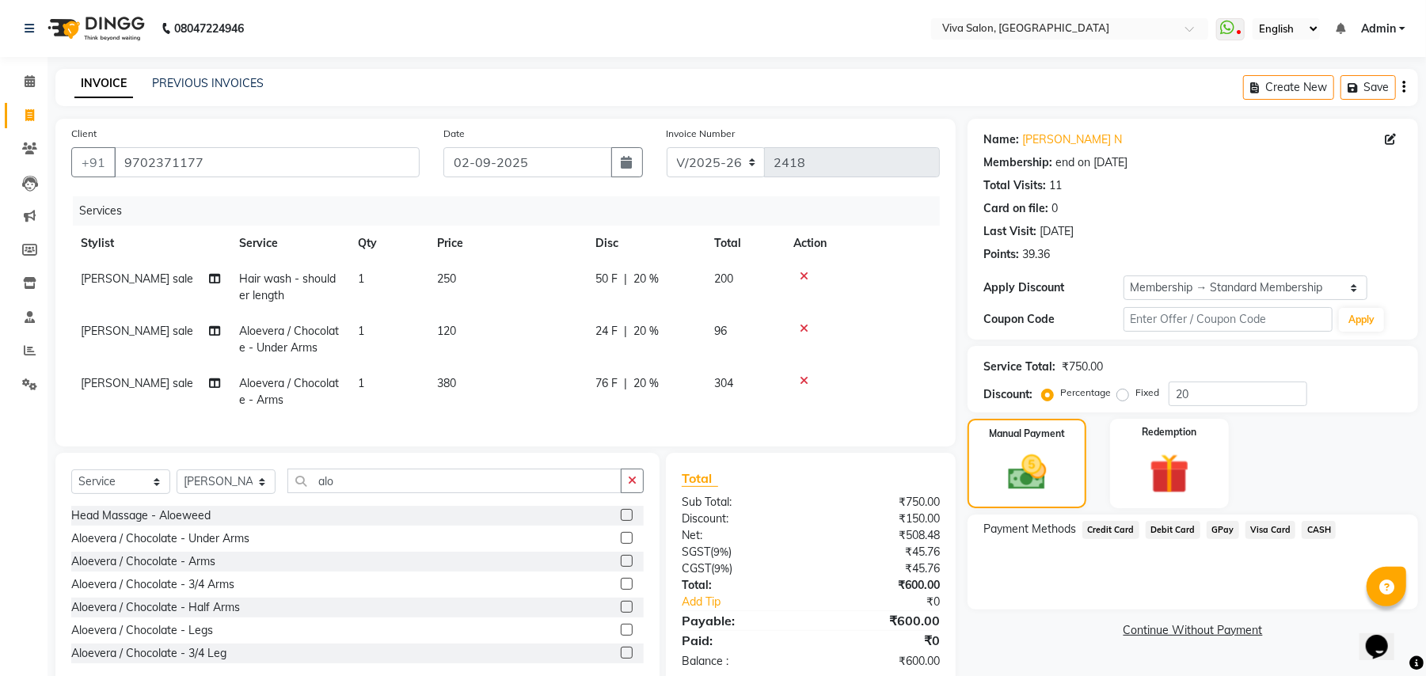
click at [1214, 526] on span "GPay" at bounding box center [1223, 530] width 32 height 18
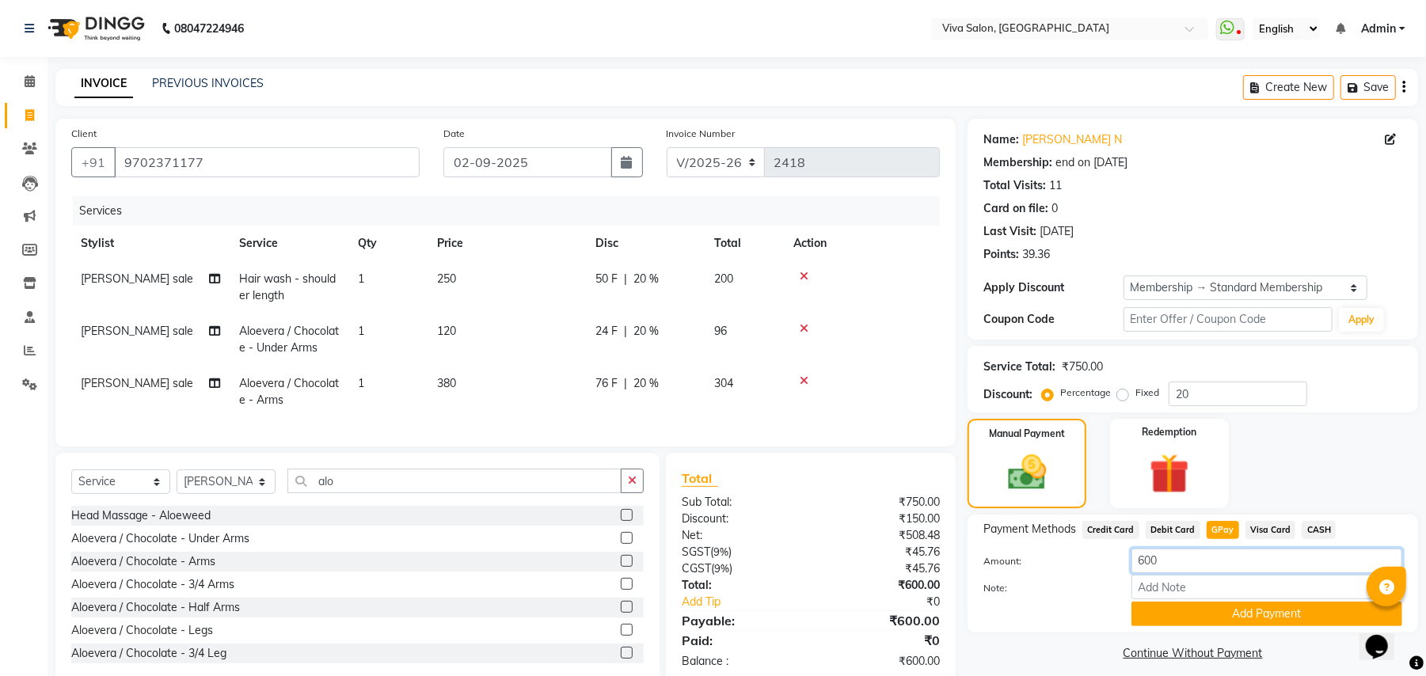
click at [1141, 561] on input "600" at bounding box center [1267, 561] width 271 height 25
click at [1142, 561] on input "600" at bounding box center [1267, 561] width 271 height 25
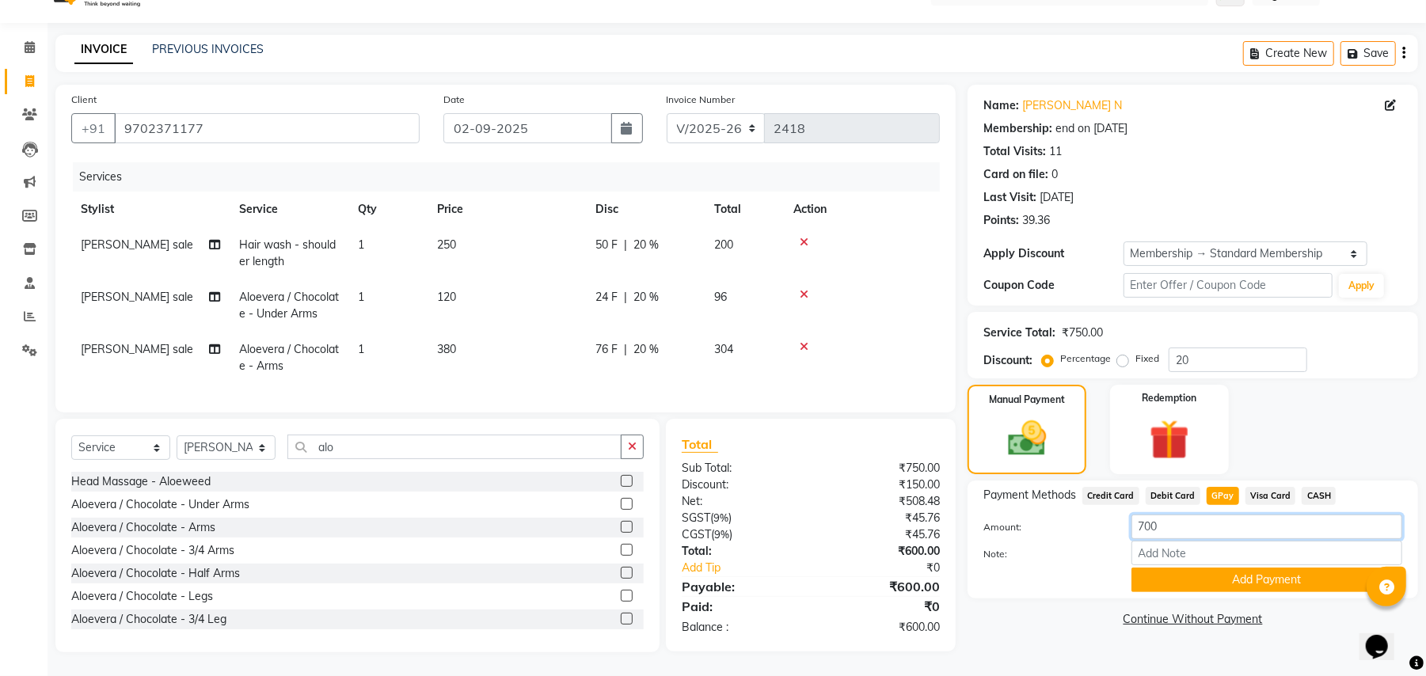
scroll to position [49, 0]
type input "700"
click at [1315, 568] on button "Add Payment" at bounding box center [1267, 580] width 271 height 25
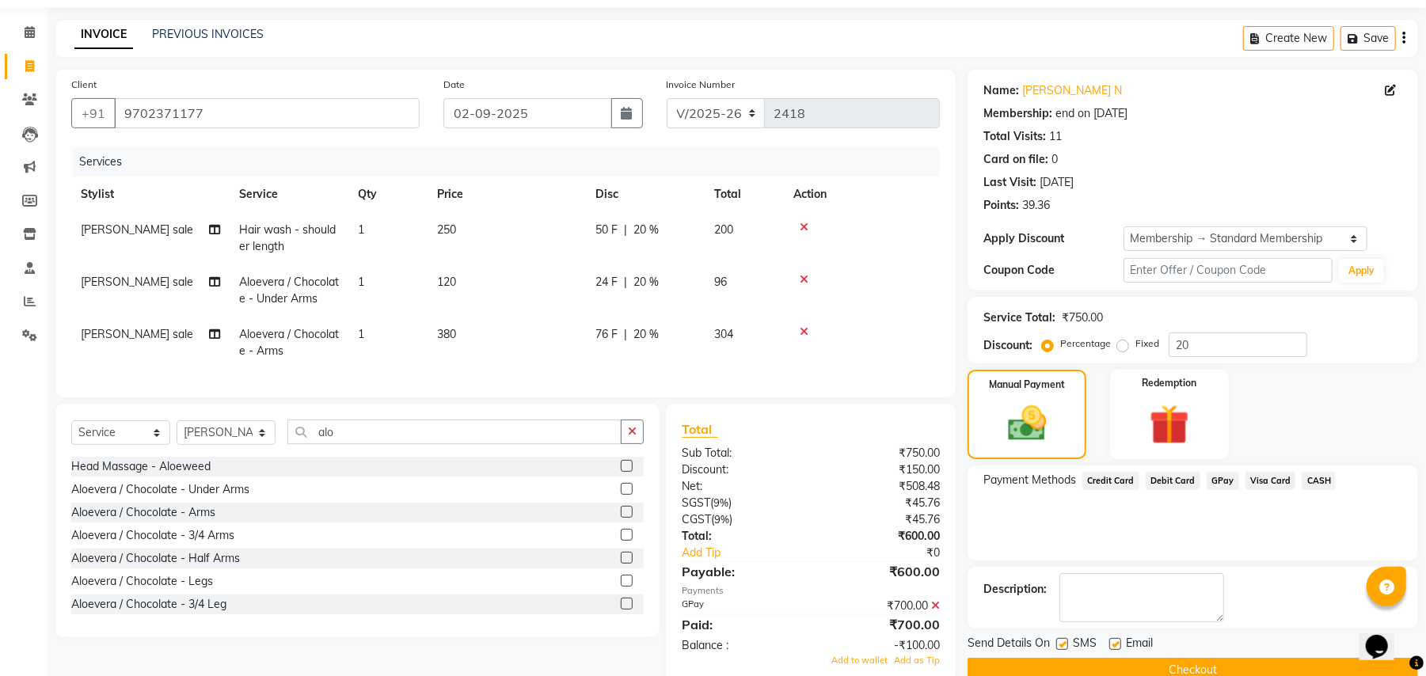
scroll to position [150, 0]
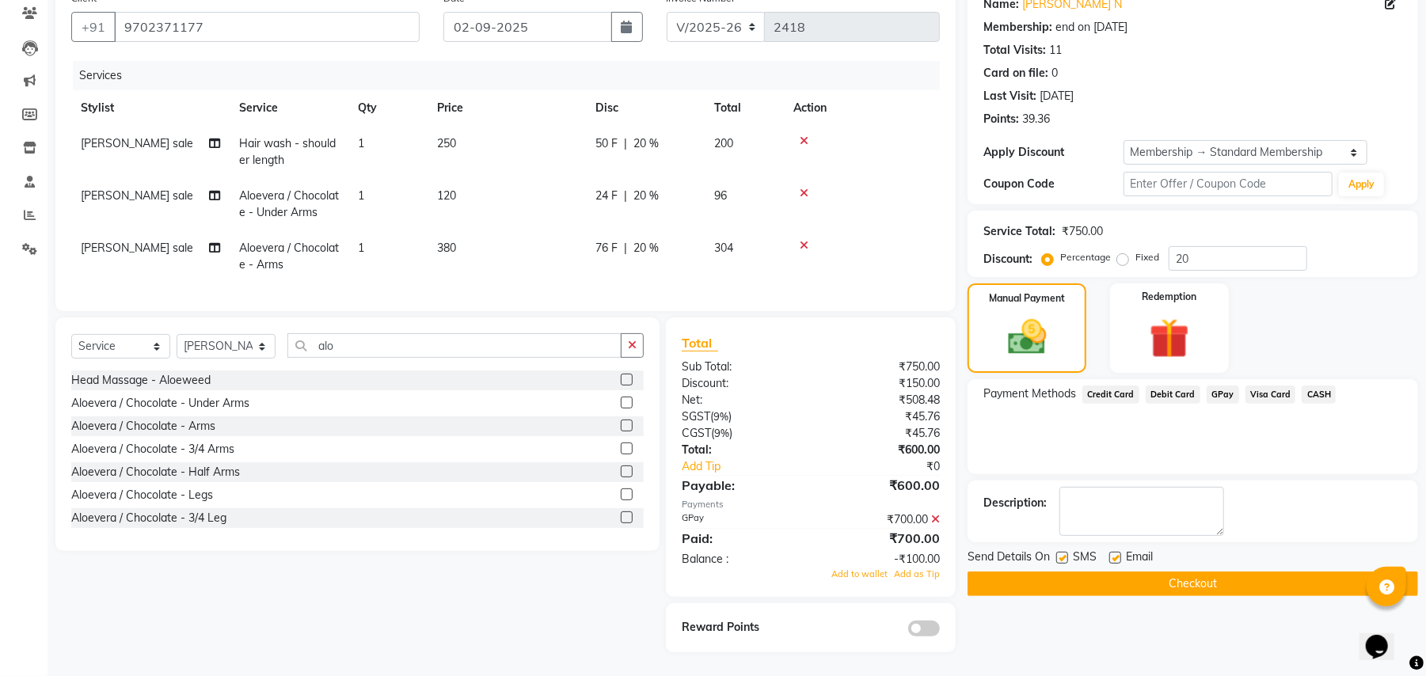
click at [158, 195] on td "[PERSON_NAME] sale" at bounding box center [150, 204] width 158 height 52
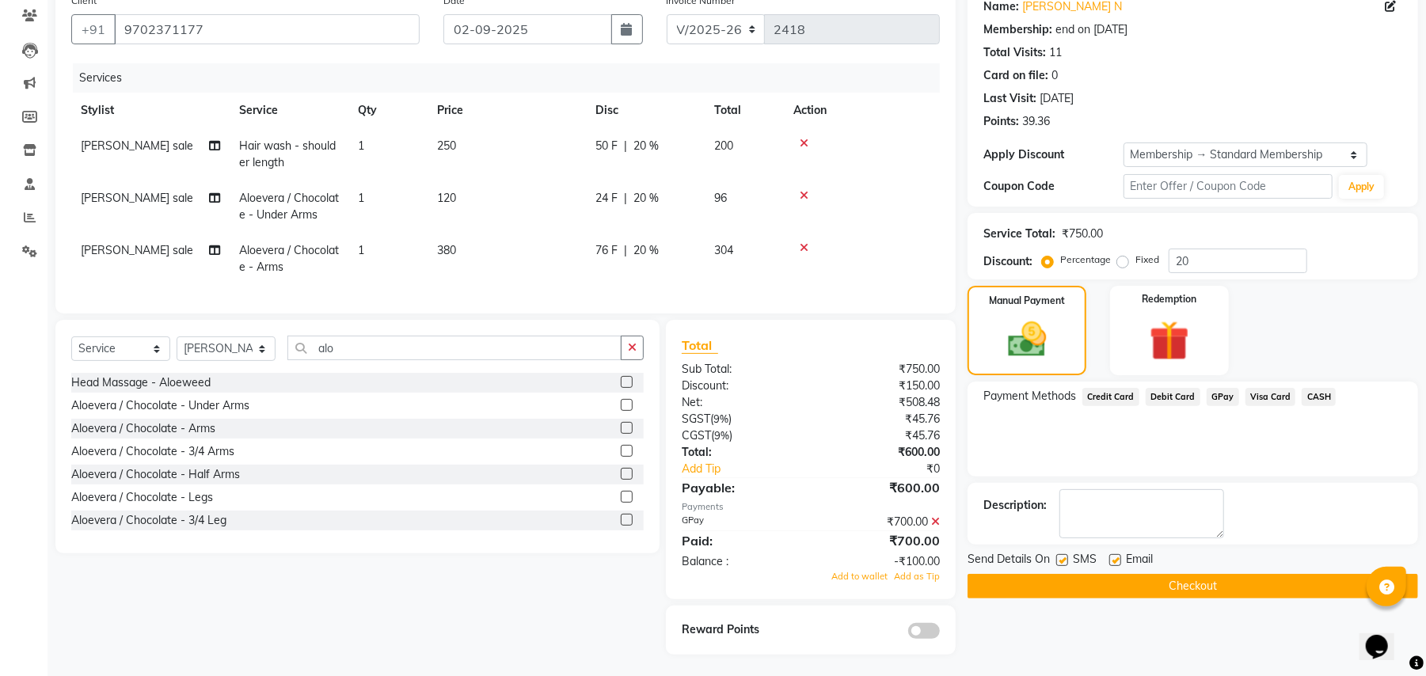
select select "63771"
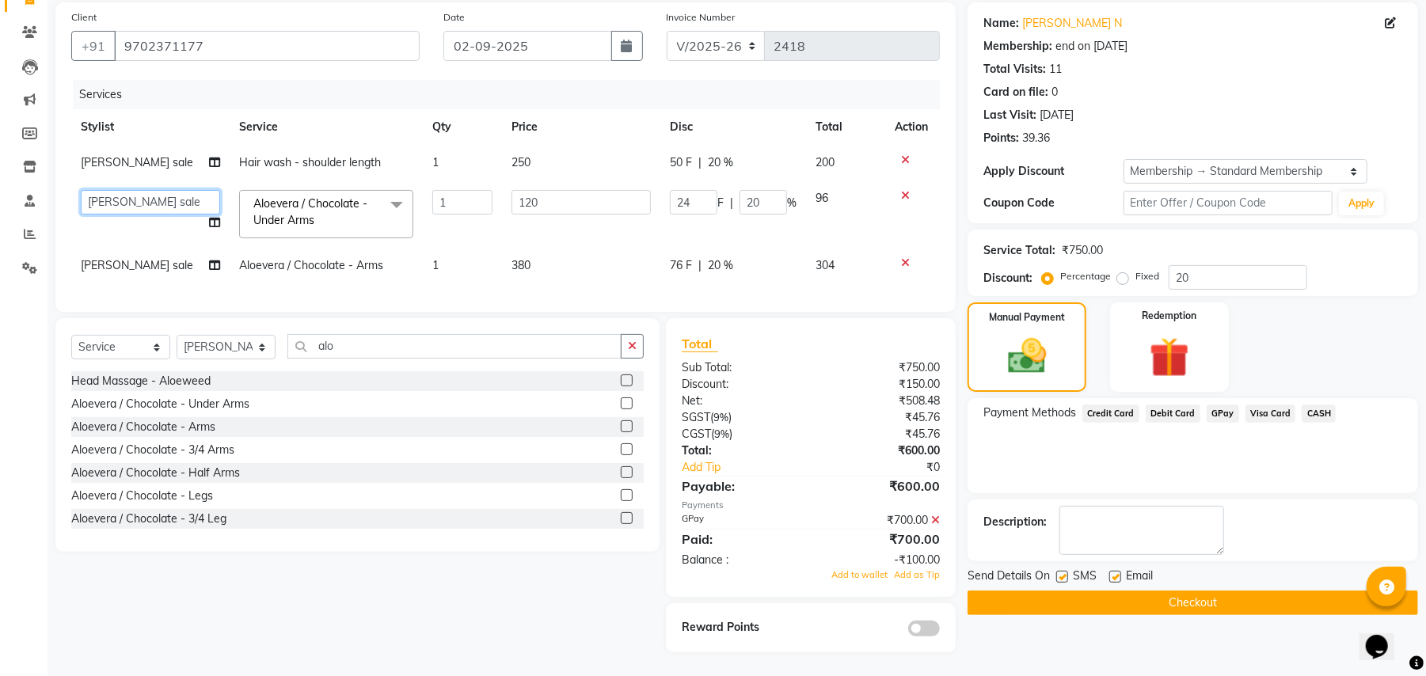
click at [158, 195] on select "[PERSON_NAME] [PERSON_NAME] Jidhnya [PERSON_NAME] lakhanavar [PERSON_NAME] sale…" at bounding box center [150, 202] width 139 height 25
select select "63725"
click at [182, 261] on td "[PERSON_NAME] sale" at bounding box center [150, 266] width 158 height 36
select select "63771"
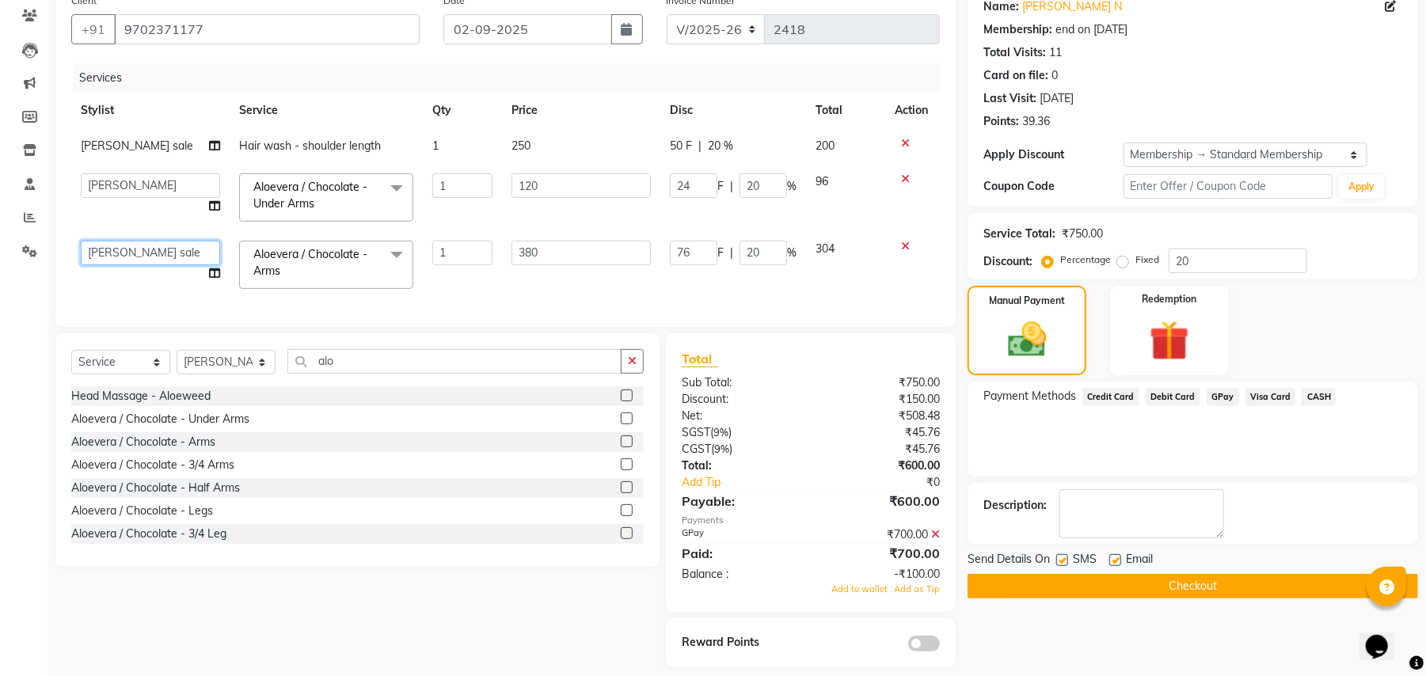
click at [182, 261] on select "[PERSON_NAME] [PERSON_NAME] Jidhnya [PERSON_NAME] lakhanavar [PERSON_NAME] sale…" at bounding box center [150, 253] width 139 height 25
select select "63725"
click at [928, 595] on span "Add as Tip" at bounding box center [917, 589] width 46 height 11
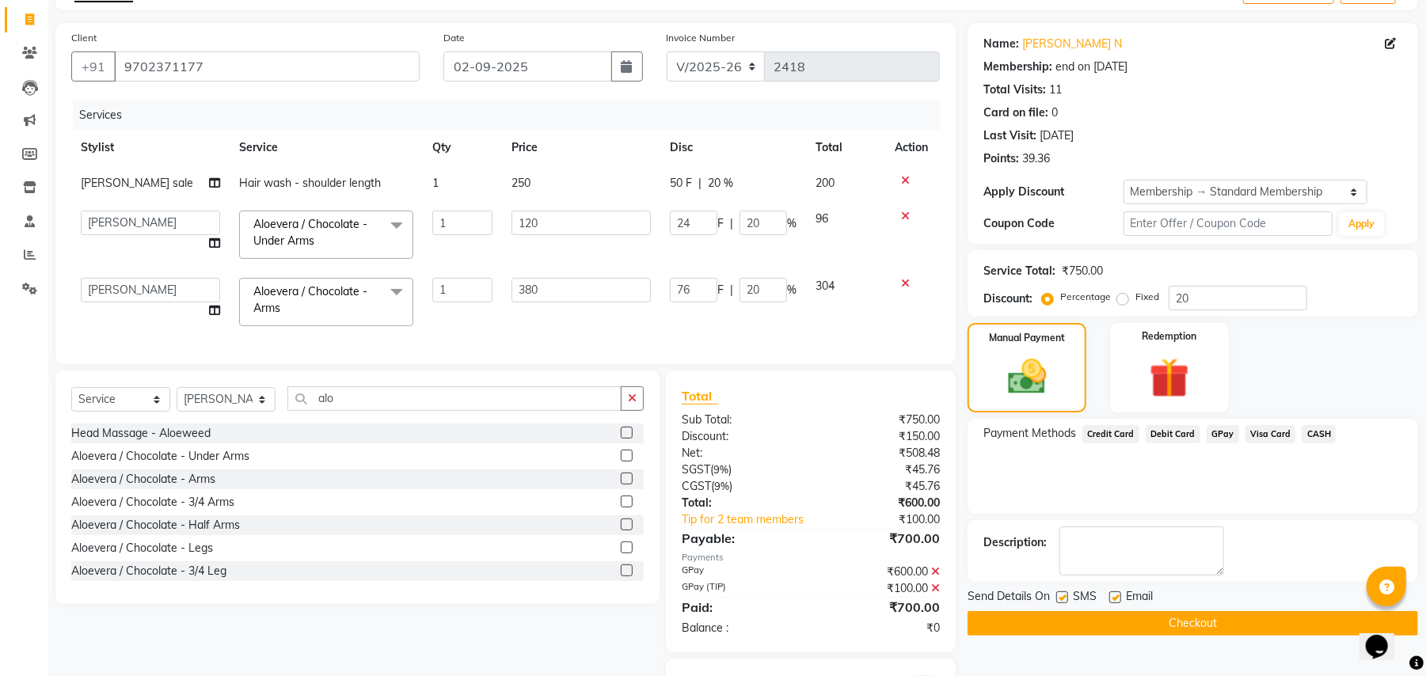
scroll to position [168, 0]
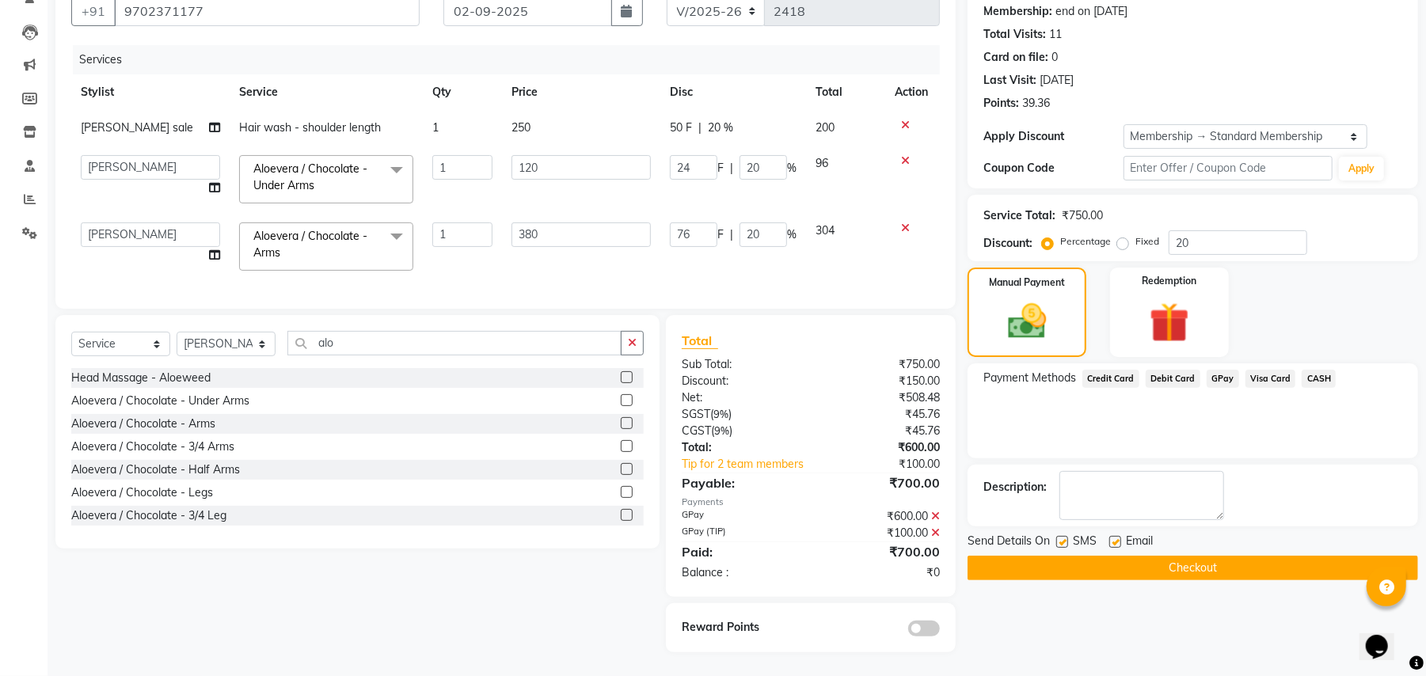
click at [1085, 556] on button "Checkout" at bounding box center [1193, 568] width 451 height 25
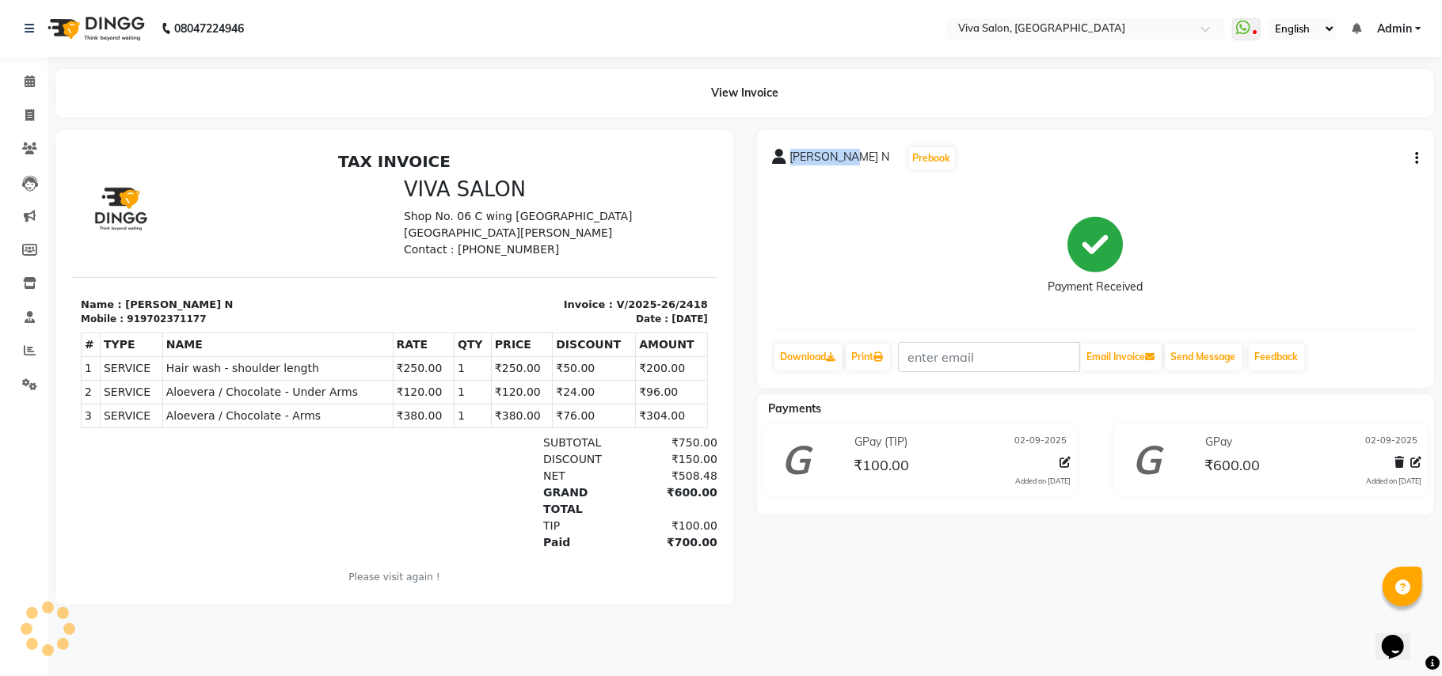
drag, startPoint x: 843, startPoint y: 158, endPoint x: 793, endPoint y: 160, distance: 50.7
click at [793, 160] on span "[PERSON_NAME] N" at bounding box center [840, 160] width 100 height 22
click at [29, 118] on icon at bounding box center [29, 115] width 9 height 12
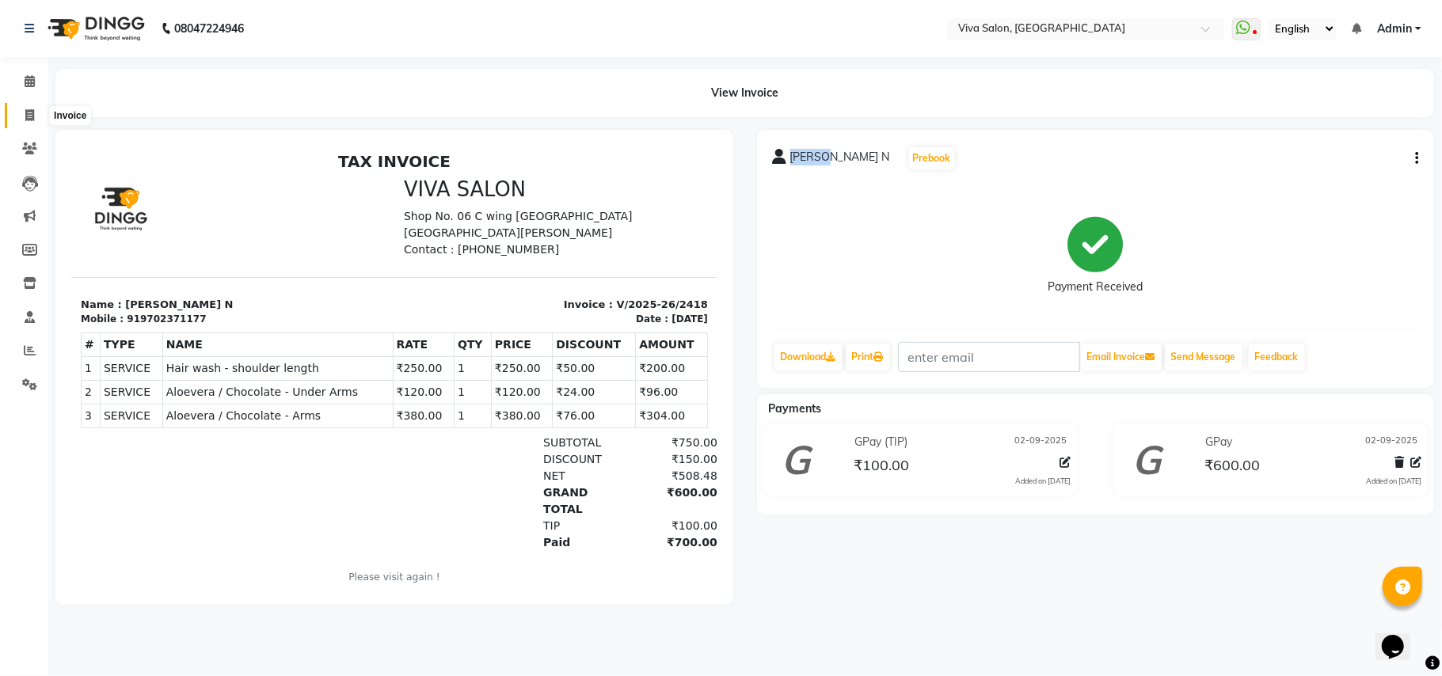
select select "service"
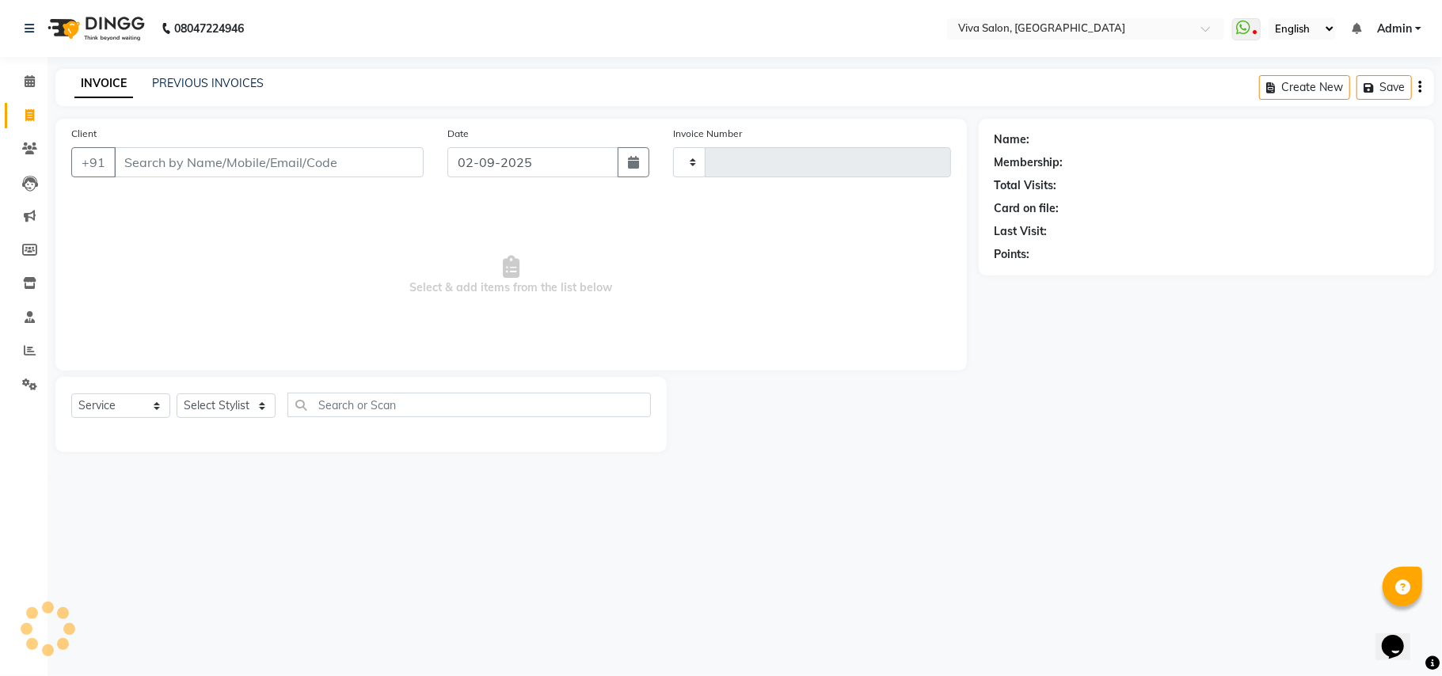
type input "2419"
select select "7363"
click at [26, 119] on icon at bounding box center [29, 115] width 9 height 12
select select "7363"
select select "service"
